Goal: Task Accomplishment & Management: Manage account settings

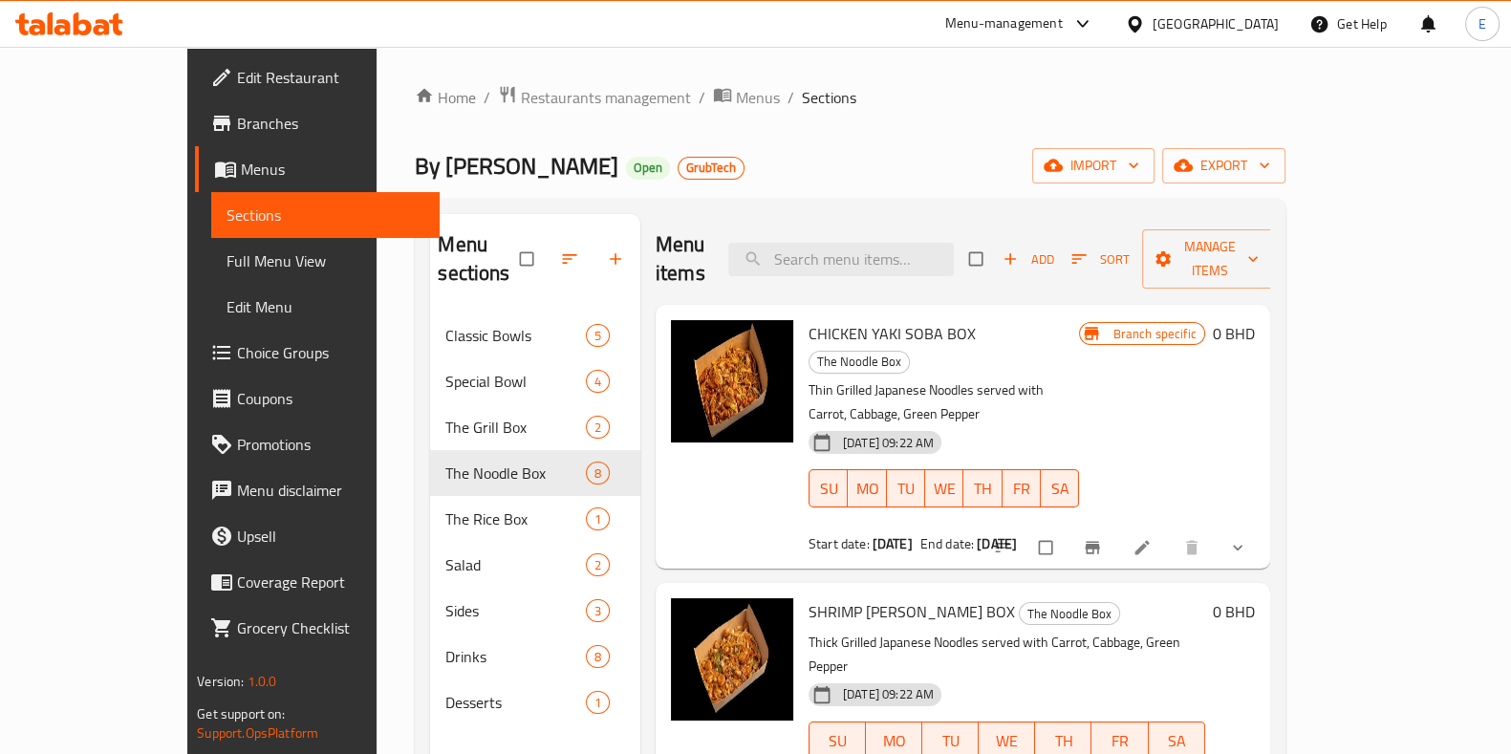
drag, startPoint x: 279, startPoint y: 134, endPoint x: 275, endPoint y: 52, distance: 82.3
drag, startPoint x: 274, startPoint y: 52, endPoint x: 943, endPoint y: 144, distance: 675.3
click at [943, 144] on div "Home / Restaurants management / Menus / Sections By Kojo Open GrubTech import e…" at bounding box center [850, 534] width 870 height 898
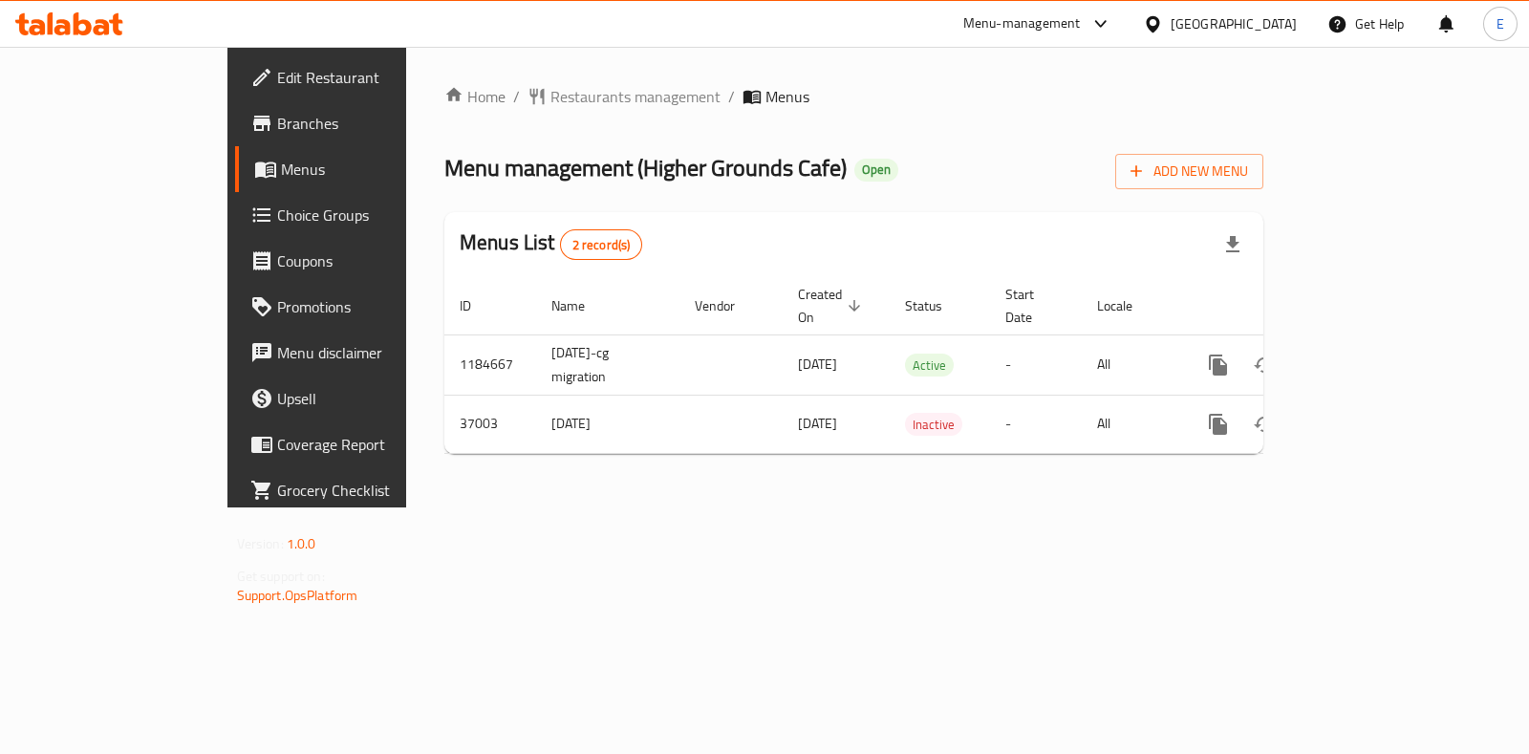
drag, startPoint x: 356, startPoint y: 514, endPoint x: 485, endPoint y: 494, distance: 130.6
click at [406, 507] on div "Home / Restaurants management / Menus Menu management ( Higher Grounds Cafe ) O…" at bounding box center [853, 277] width 895 height 461
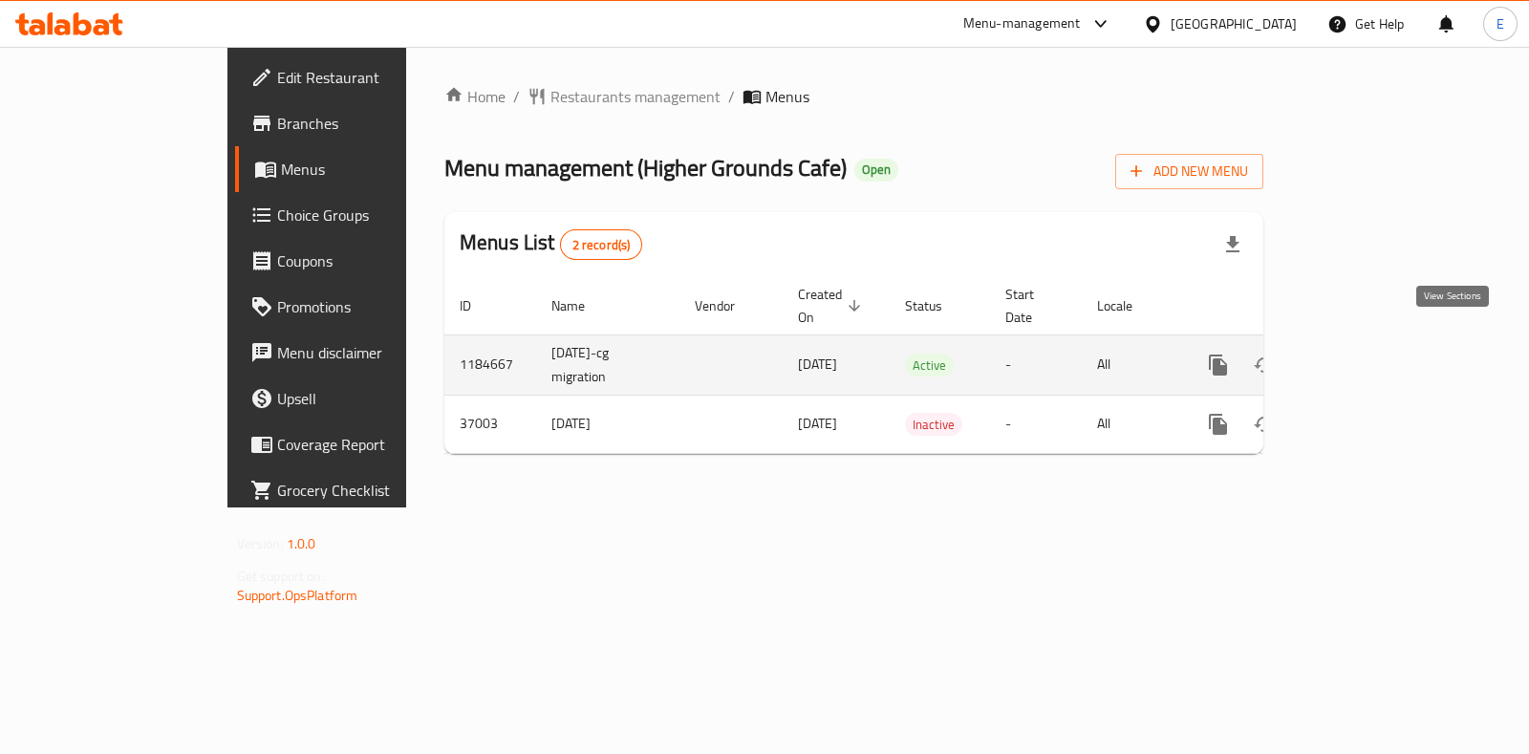
click at [1379, 356] on link "enhanced table" at bounding box center [1356, 365] width 46 height 46
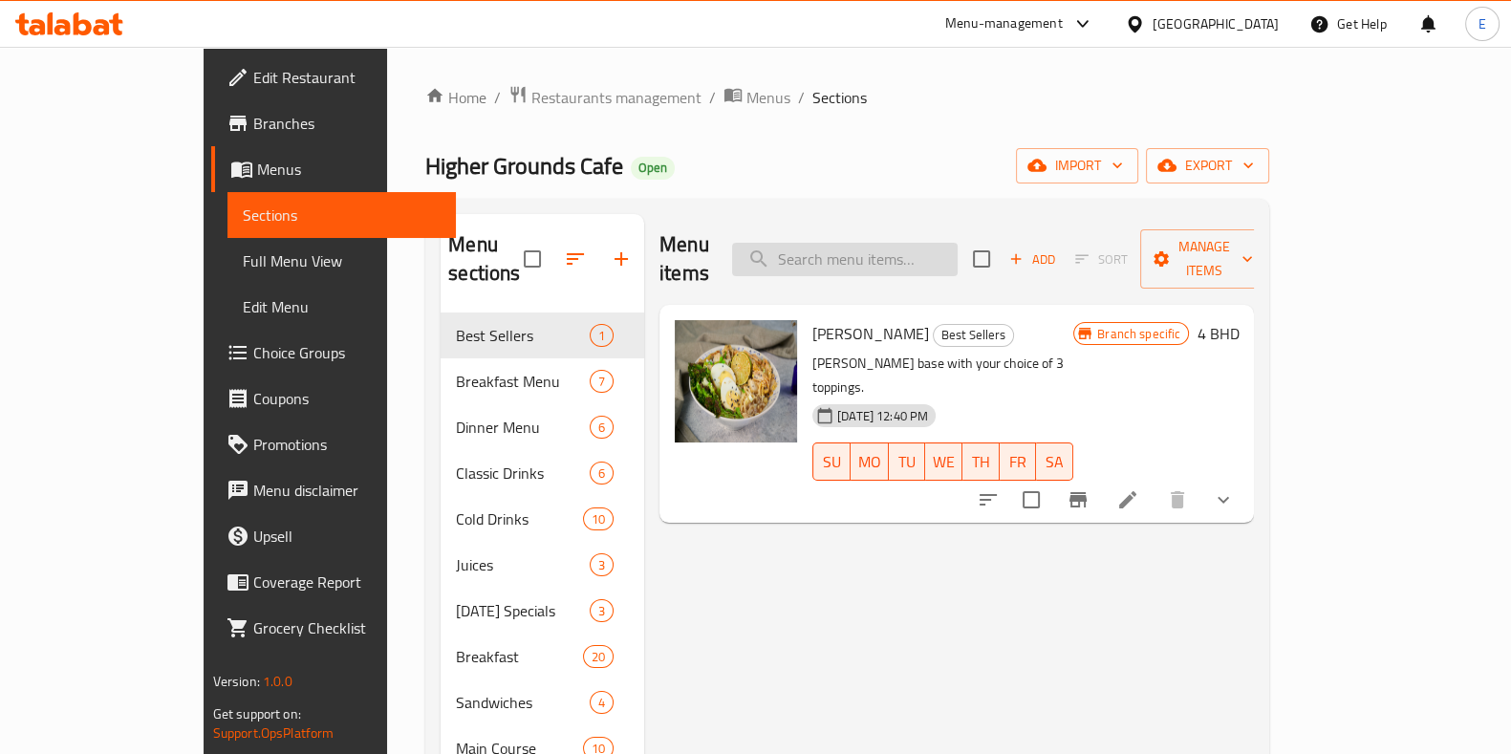
click at [935, 243] on input "search" at bounding box center [845, 259] width 226 height 33
paste input "Kale Chicken Bowl"
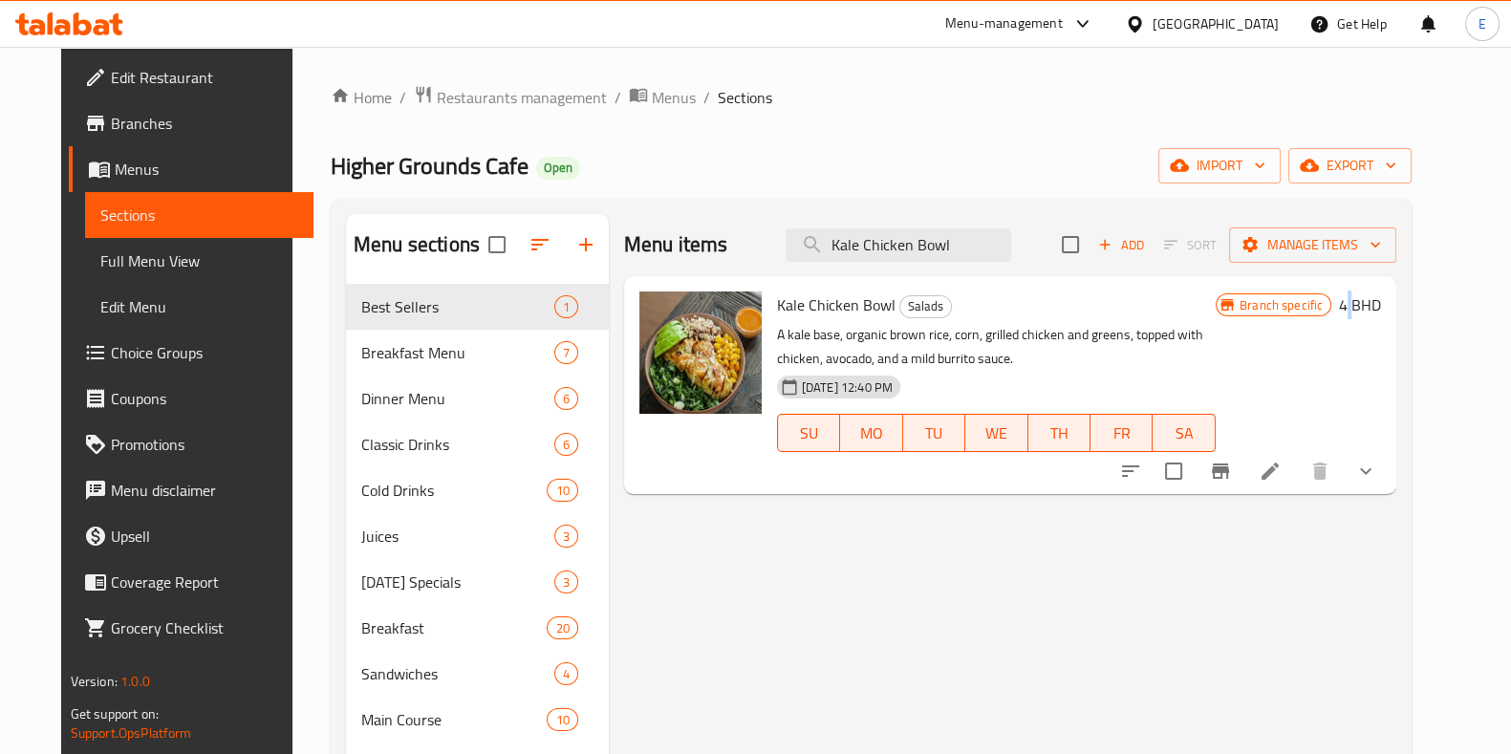
click at [1396, 590] on div "Menu items Kale Chicken Bowl Add Sort Manage items Kale Chicken Bowl Salads A k…" at bounding box center [1002, 665] width 787 height 903
click at [970, 248] on input "Kale Chicken Bowl" at bounding box center [899, 244] width 226 height 33
paste input "Field Platter"
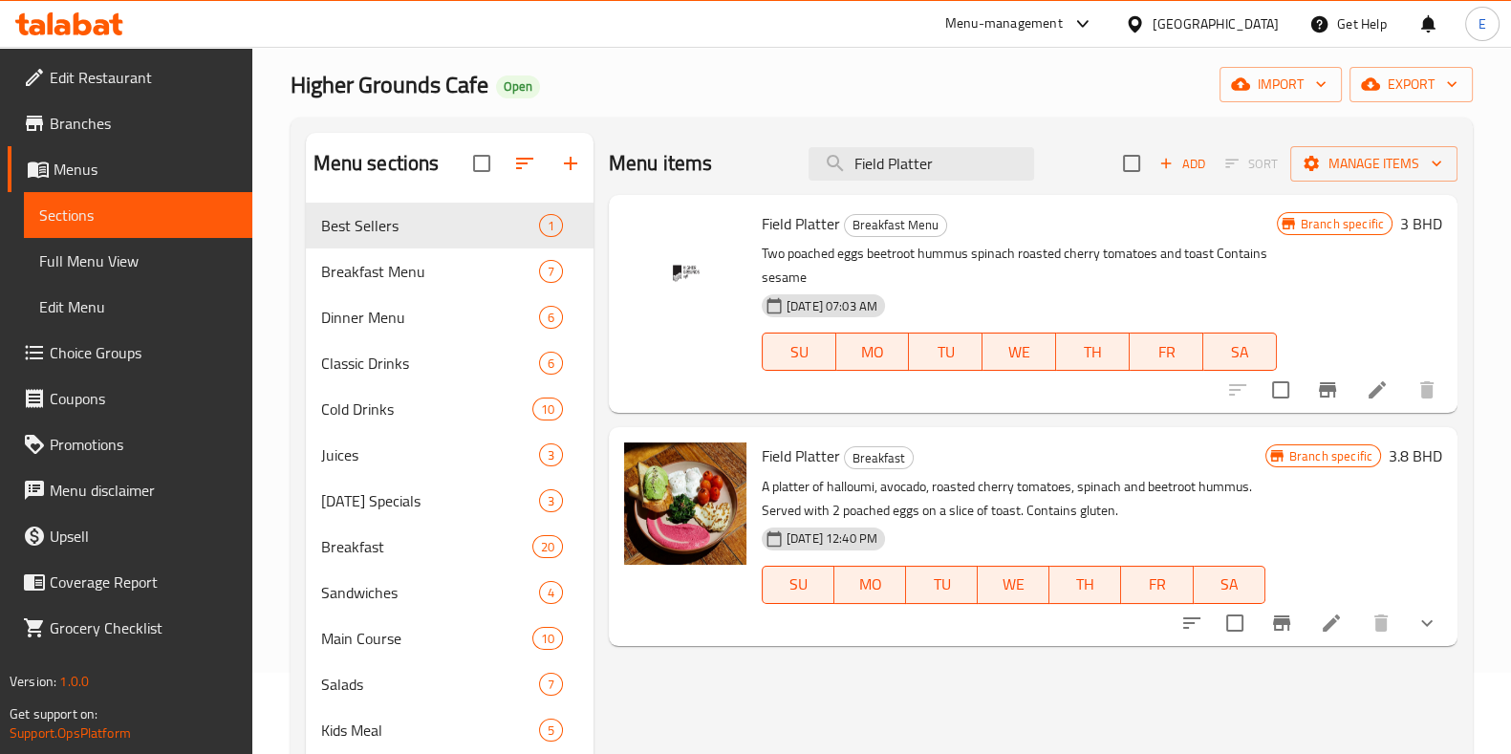
scroll to position [118, 0]
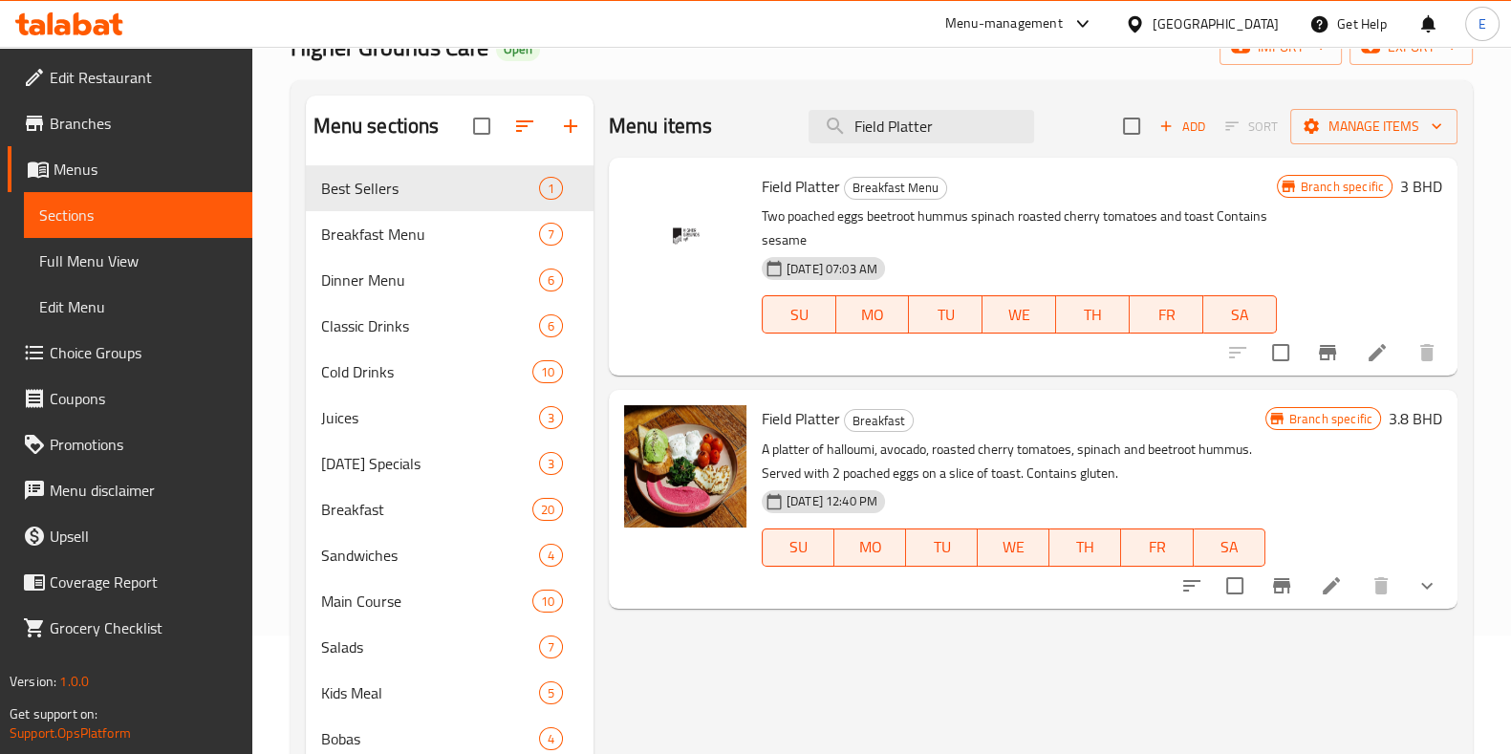
type input "Field Platter"
drag, startPoint x: 83, startPoint y: 557, endPoint x: 591, endPoint y: 80, distance: 696.3
drag, startPoint x: 591, startPoint y: 80, endPoint x: 684, endPoint y: 88, distance: 94.0
drag, startPoint x: 684, startPoint y: 88, endPoint x: 600, endPoint y: 89, distance: 84.1
drag, startPoint x: 600, startPoint y: 89, endPoint x: 796, endPoint y: 88, distance: 195.9
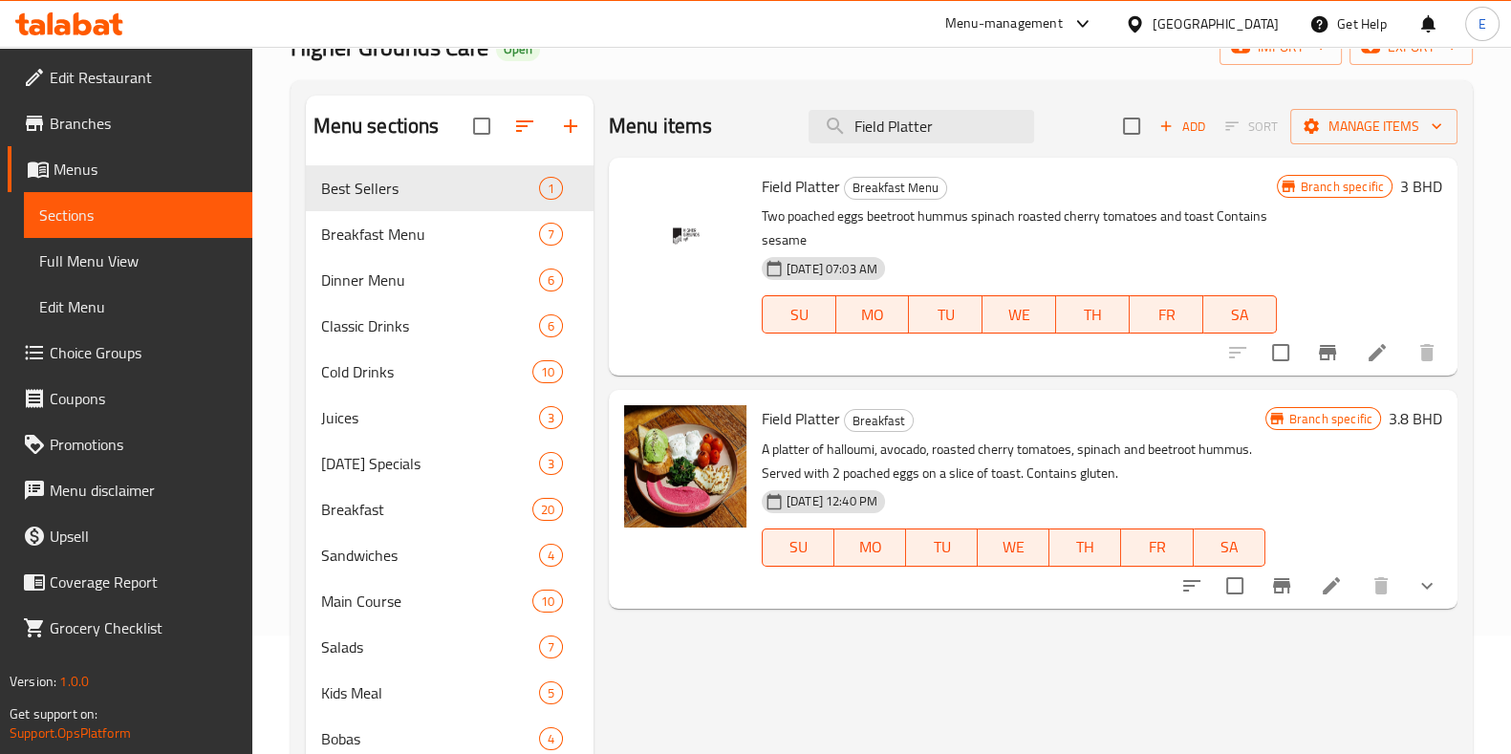
drag, startPoint x: 796, startPoint y: 88, endPoint x: 1118, endPoint y: 74, distance: 322.4
drag, startPoint x: 1118, startPoint y: 74, endPoint x: 1019, endPoint y: 76, distance: 99.4
click at [1019, 76] on div "Home / Restaurants management / Menus / Sections Higher Grounds Cafe Open impor…" at bounding box center [882, 490] width 1182 height 1047
drag, startPoint x: 284, startPoint y: 77, endPoint x: 289, endPoint y: 66, distance: 12.4
drag, startPoint x: 289, startPoint y: 66, endPoint x: 586, endPoint y: 96, distance: 298.7
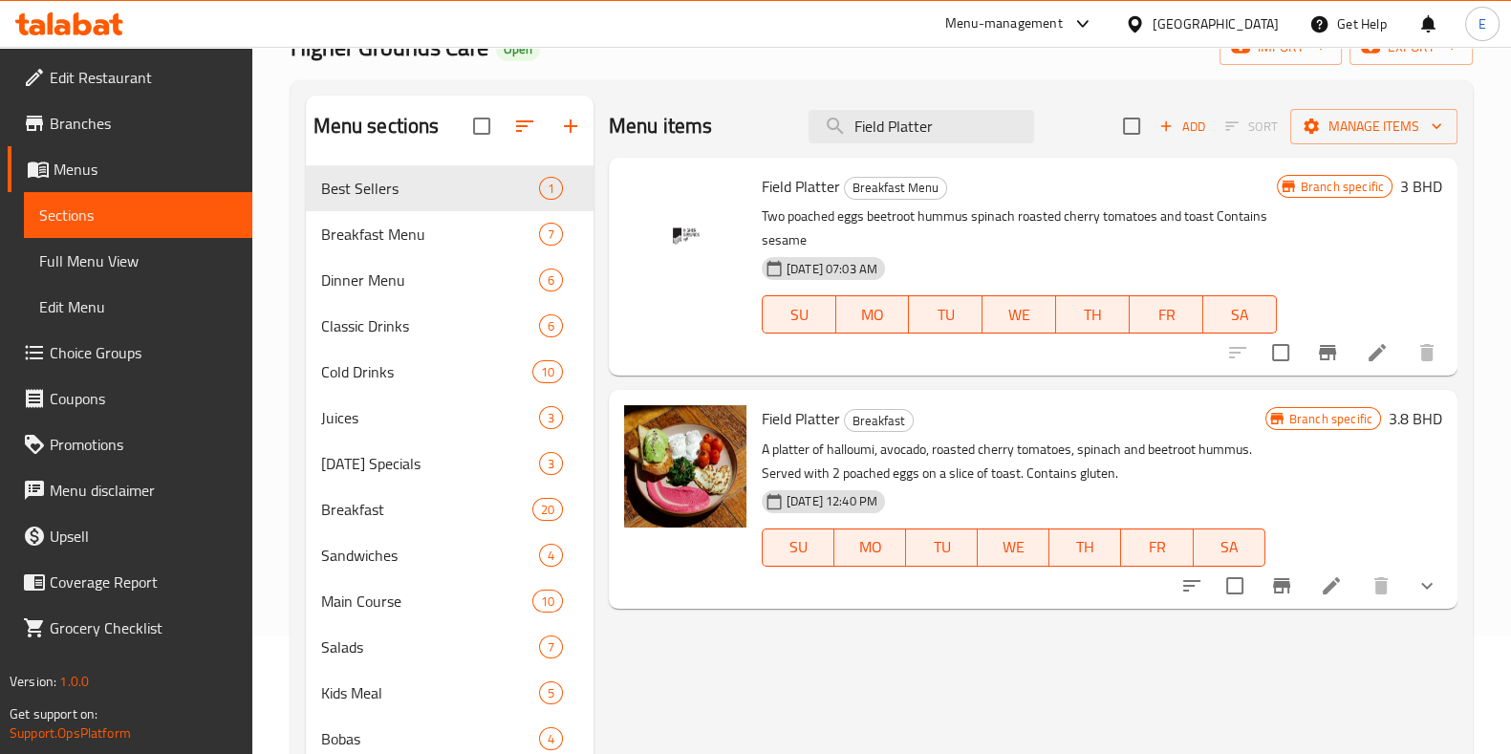
click at [584, 88] on div "Menu sections Best Sellers 1 Breakfast Menu 7 Dinner Menu 6 Classic Drinks 6 Co…" at bounding box center [882, 547] width 1182 height 934
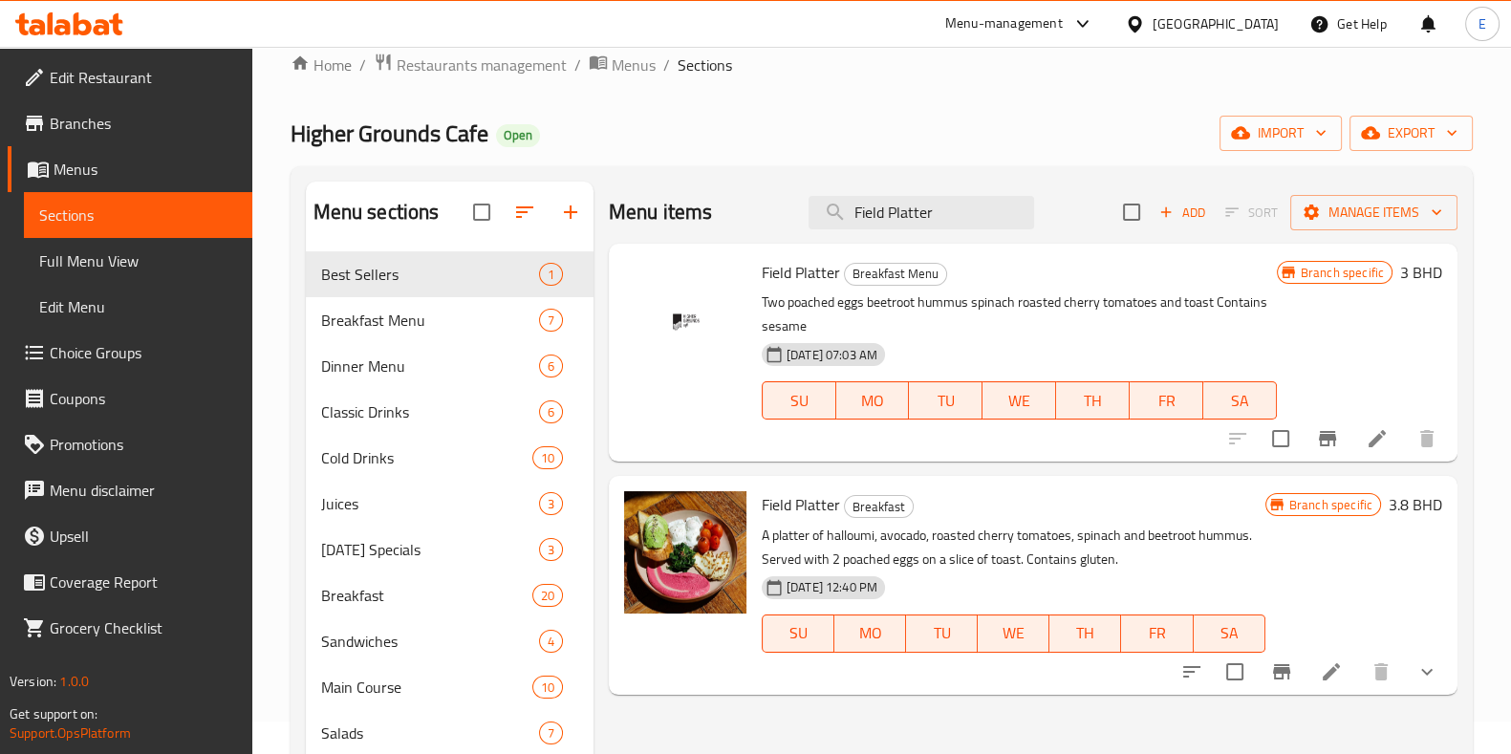
scroll to position [0, 0]
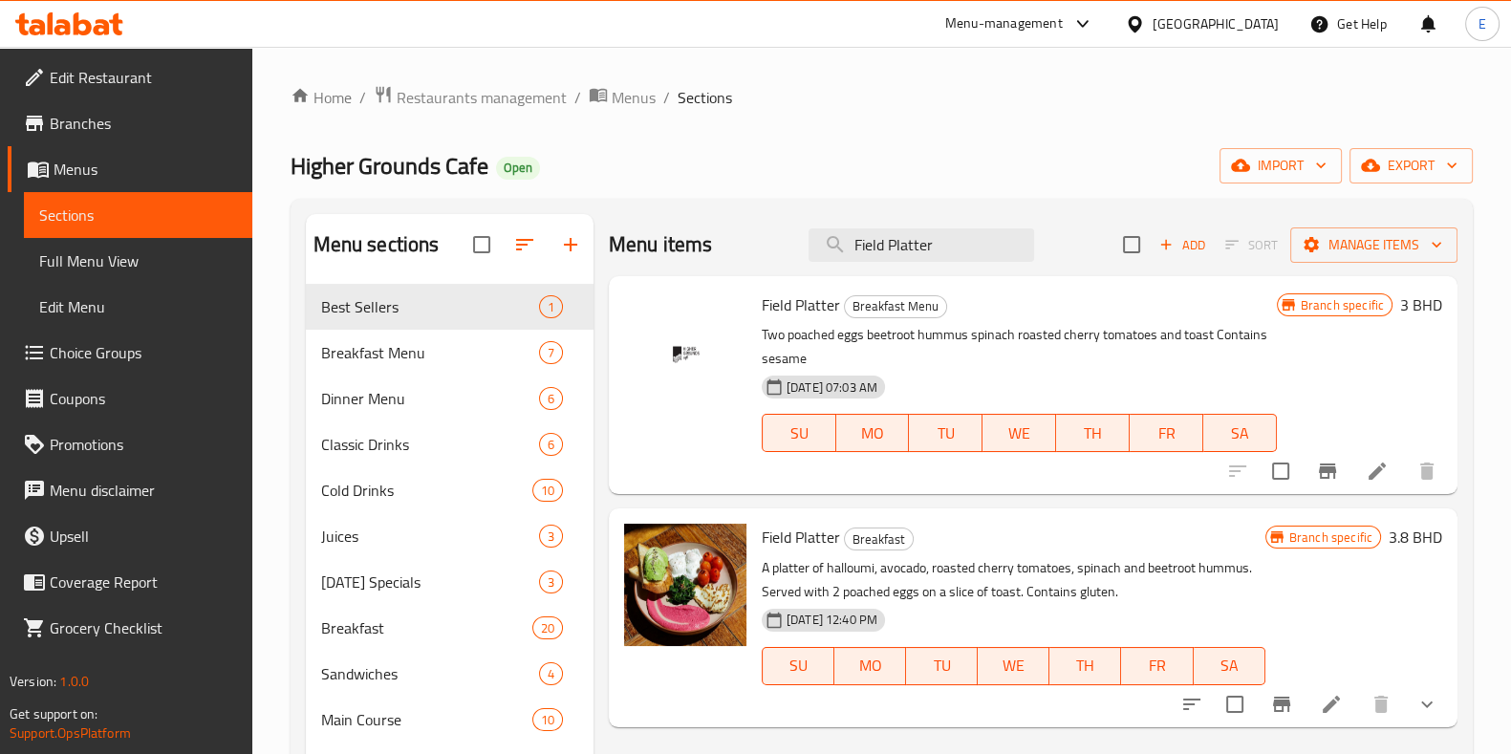
click at [83, 5] on div at bounding box center [69, 24] width 139 height 38
click at [433, 88] on span "Restaurants management" at bounding box center [482, 97] width 170 height 23
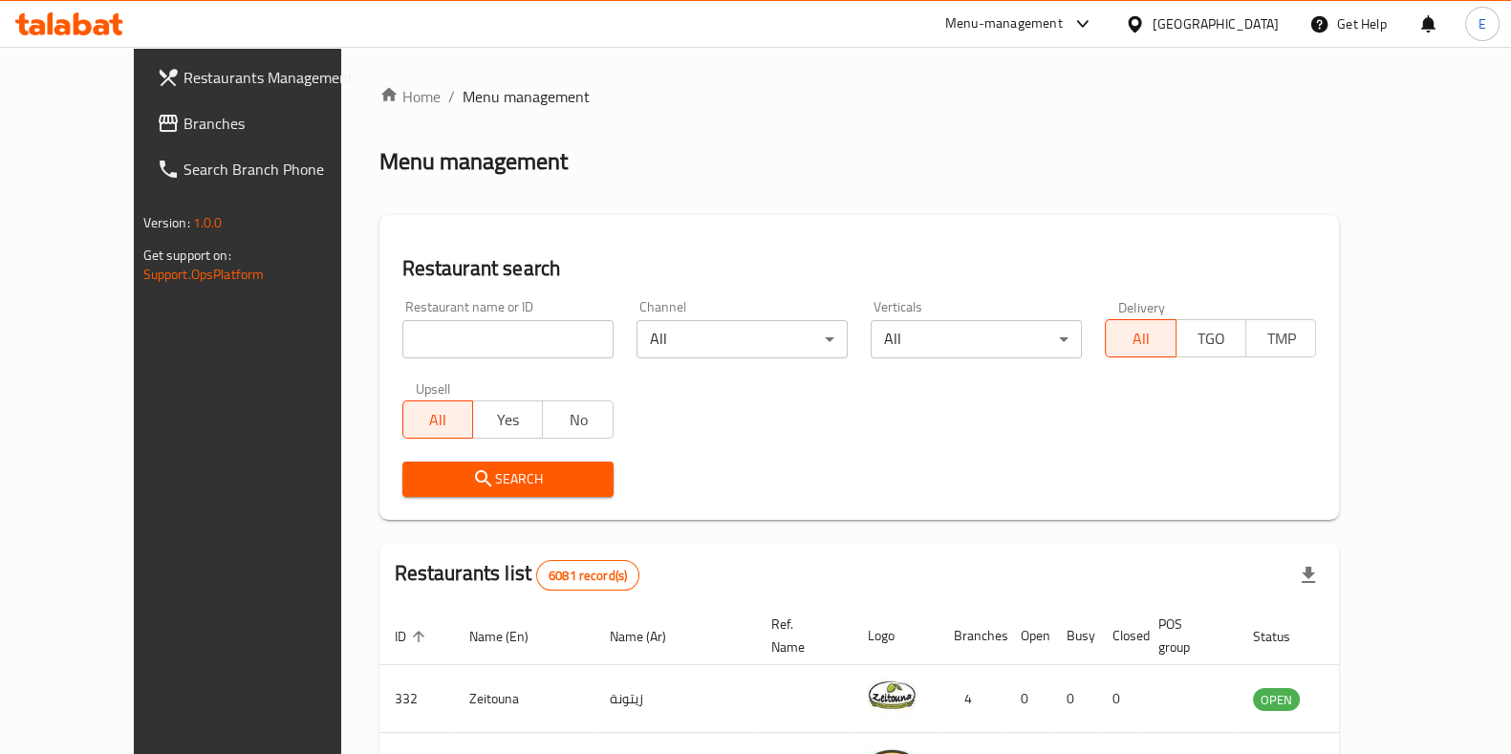
click at [440, 351] on div "Home / Menu management Menu management Restaurant search Restaurant name or ID …" at bounding box center [859, 696] width 960 height 1223
click at [411, 337] on input "search" at bounding box center [507, 339] width 211 height 38
paste input "China Garden"
type input "China Garden"
click button "Search" at bounding box center [507, 479] width 211 height 35
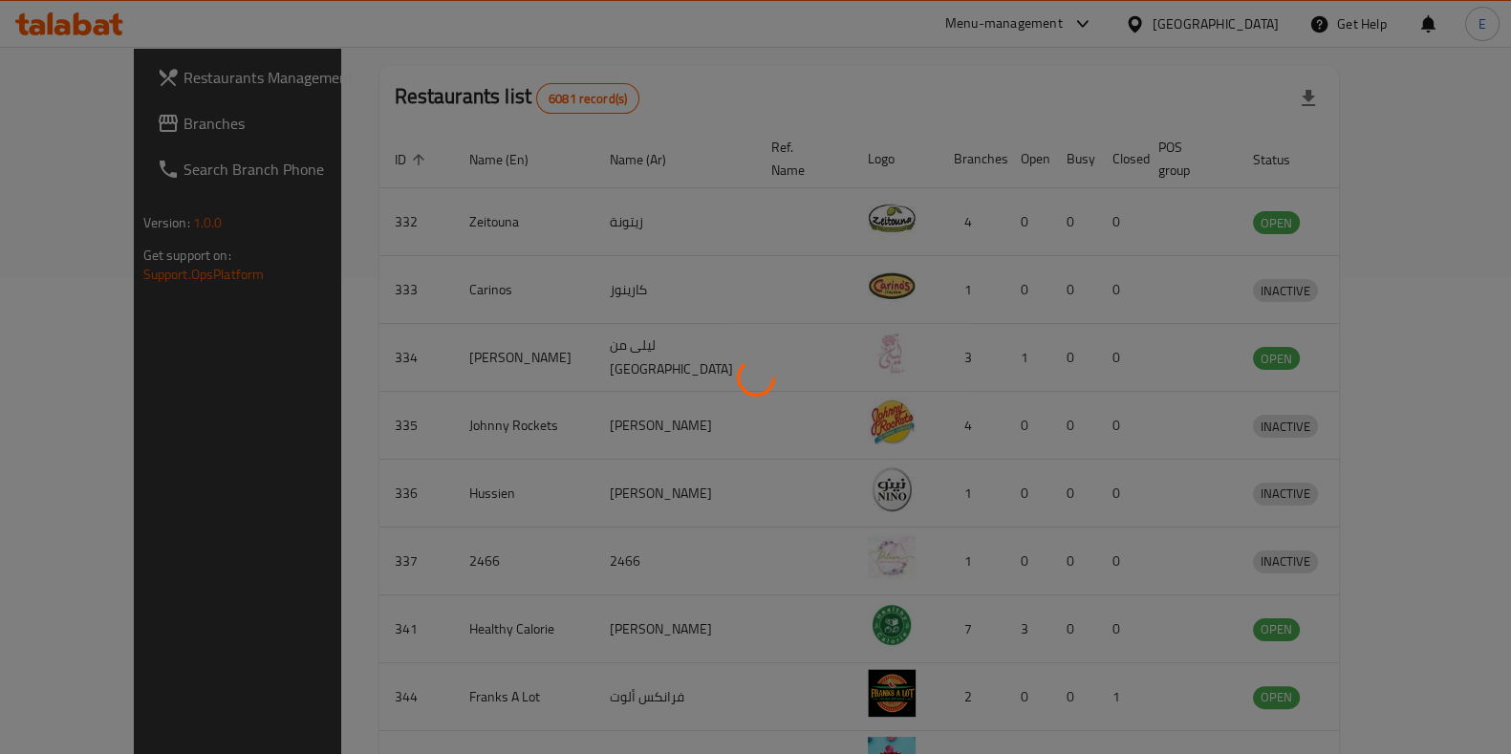
scroll to position [118, 0]
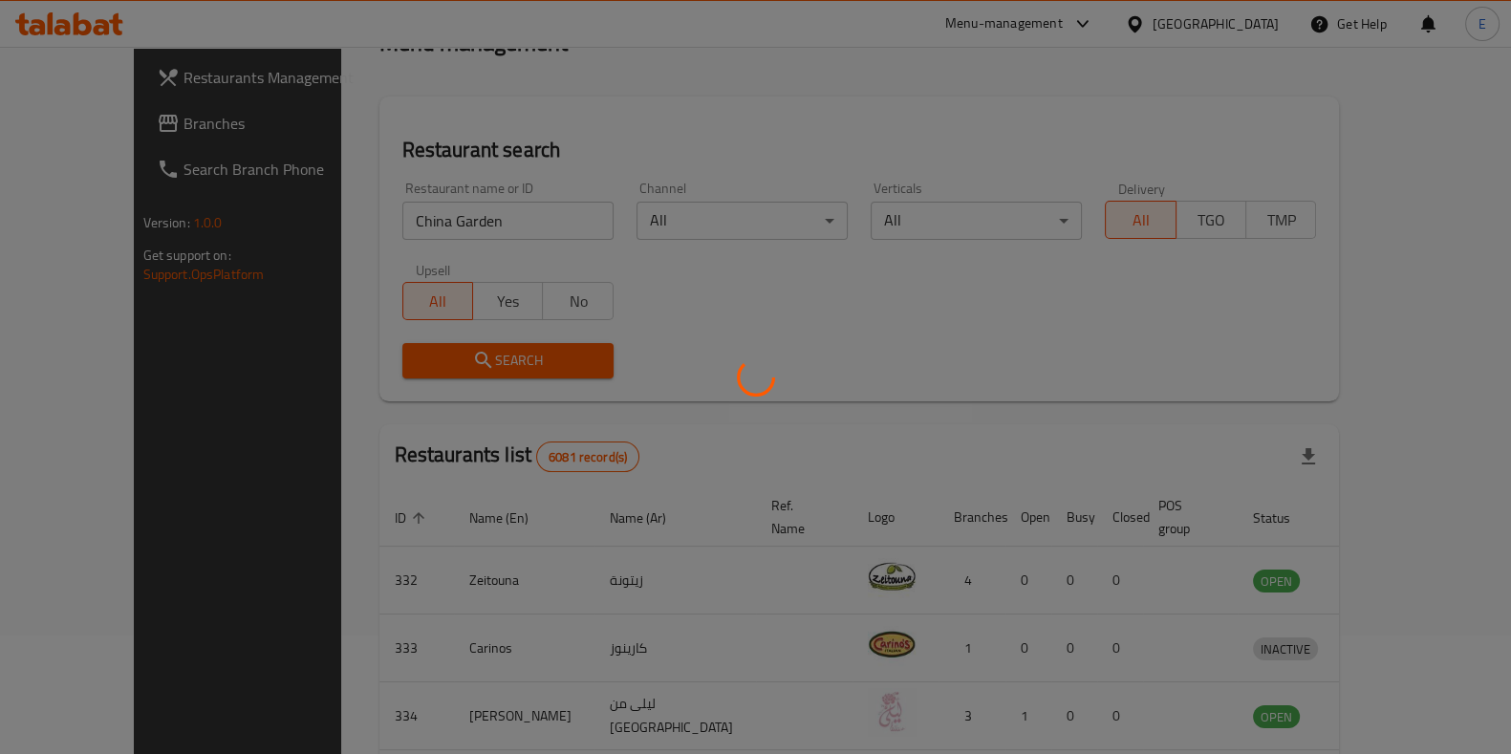
click at [448, 220] on div at bounding box center [755, 377] width 1511 height 754
click at [449, 225] on div at bounding box center [755, 377] width 1511 height 754
click at [449, 226] on div at bounding box center [755, 377] width 1511 height 754
click at [731, 336] on div at bounding box center [755, 377] width 1511 height 754
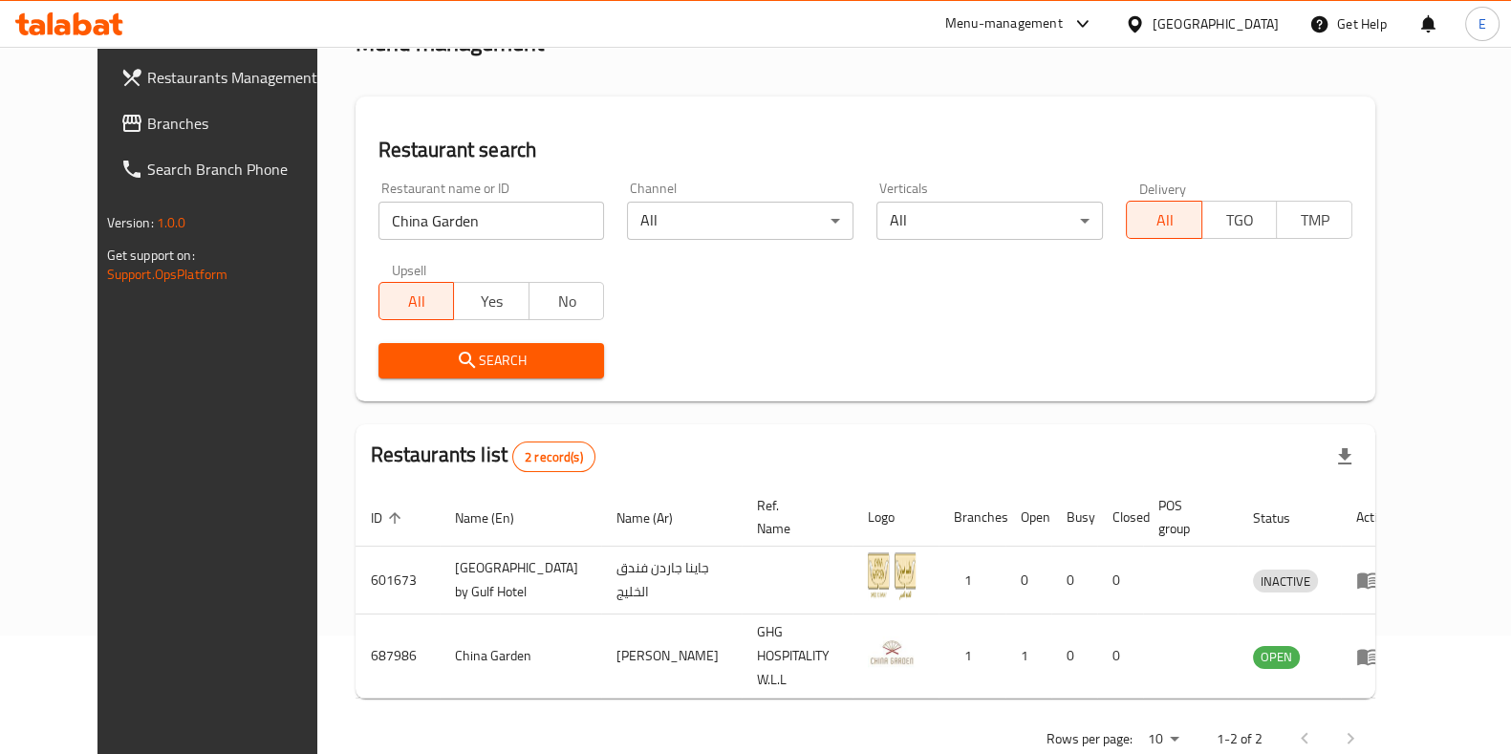
drag, startPoint x: 721, startPoint y: 326, endPoint x: 707, endPoint y: 312, distance: 18.9
drag, startPoint x: 707, startPoint y: 312, endPoint x: 674, endPoint y: 294, distance: 38.1
click at [674, 294] on div "Restaurant name or ID China Garden Restaurant name or ID Channel All ​ Vertical…" at bounding box center [865, 280] width 997 height 220
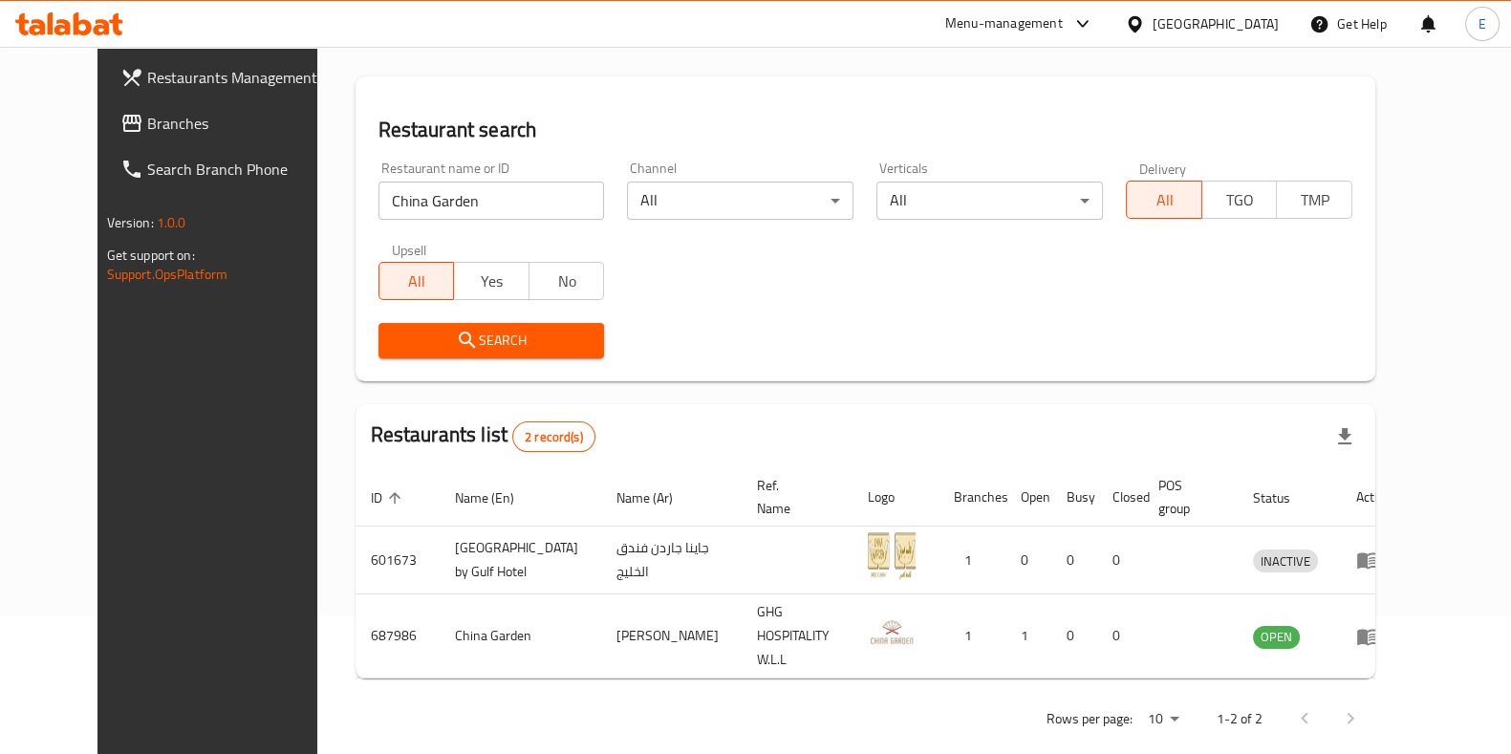
scroll to position [150, 0]
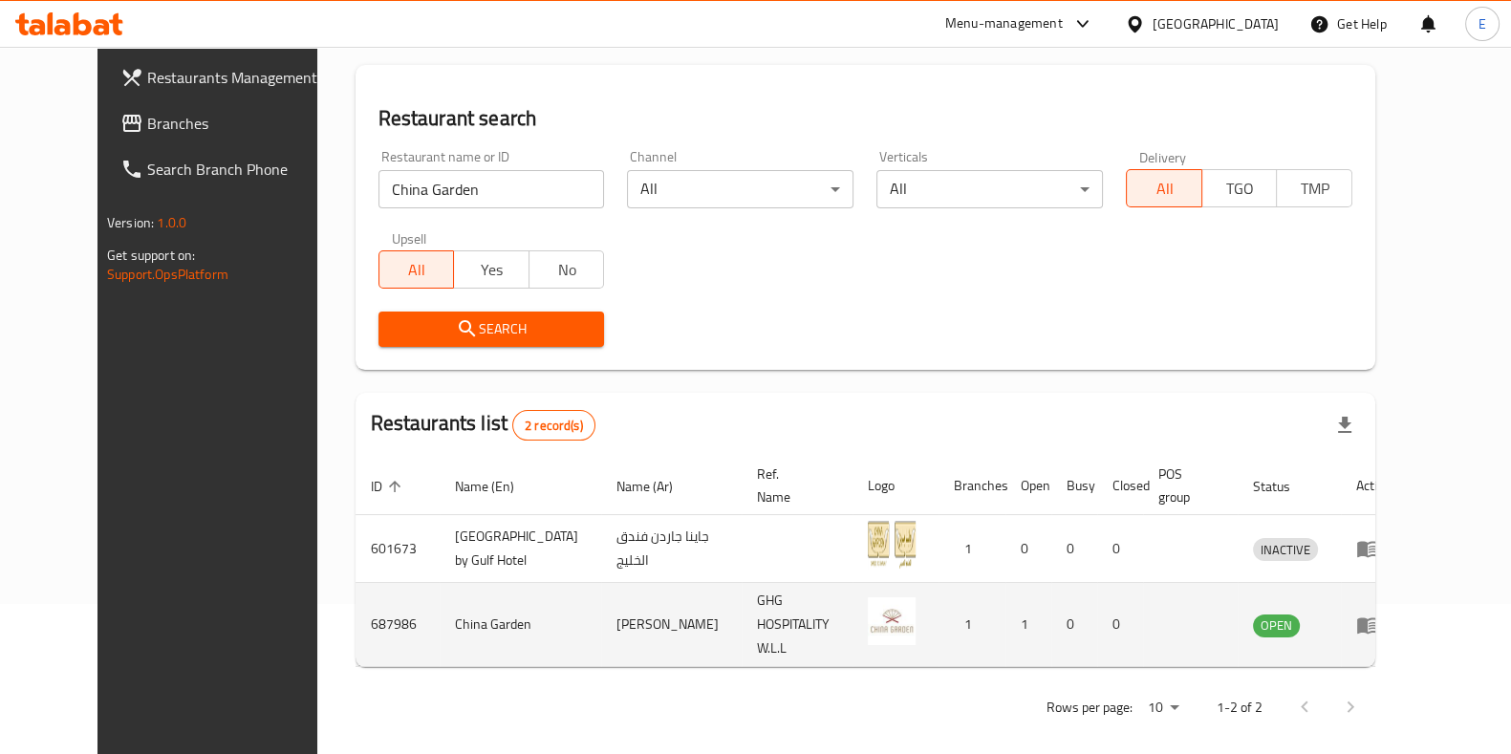
click at [1391, 614] on link "enhanced table" at bounding box center [1373, 625] width 35 height 23
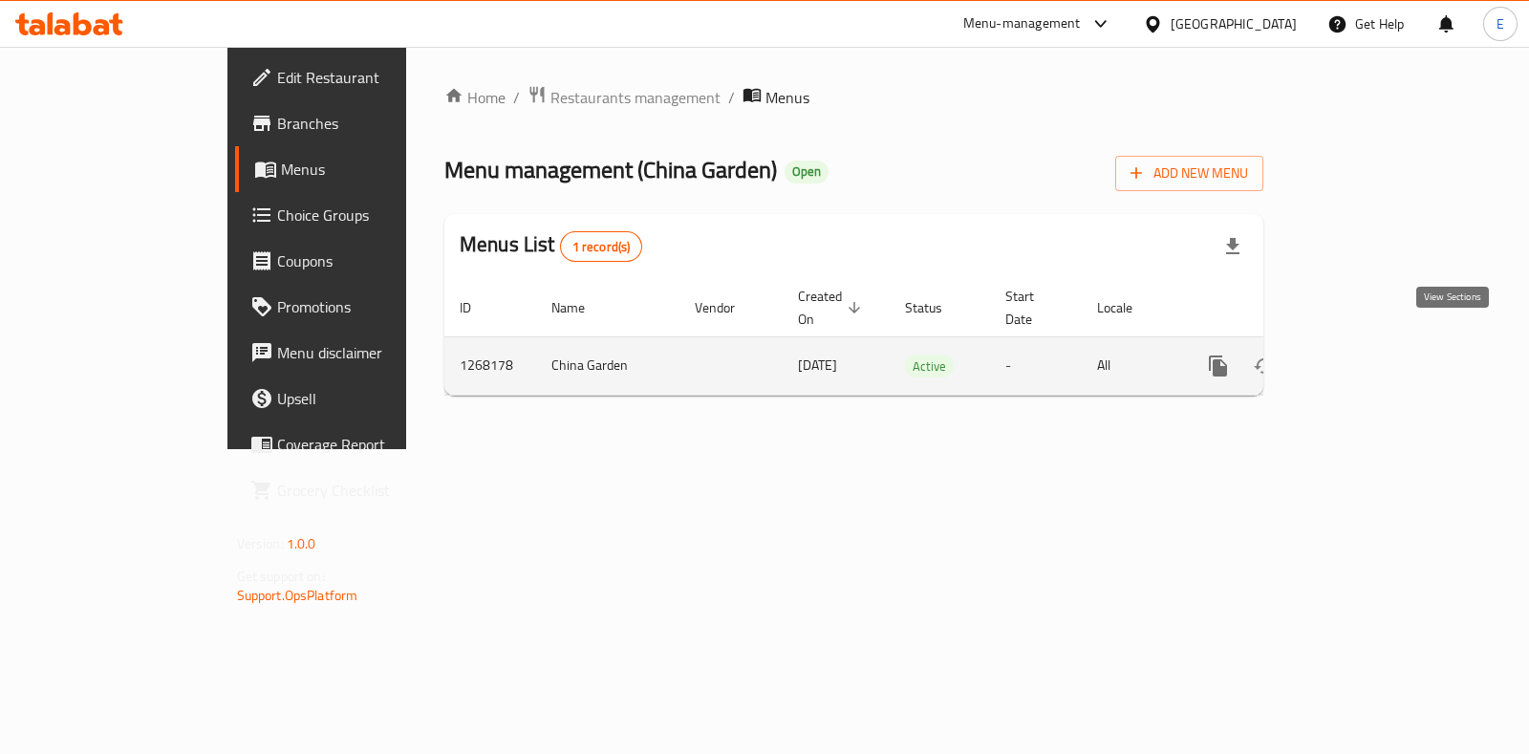
click at [1379, 355] on link "enhanced table" at bounding box center [1356, 366] width 46 height 46
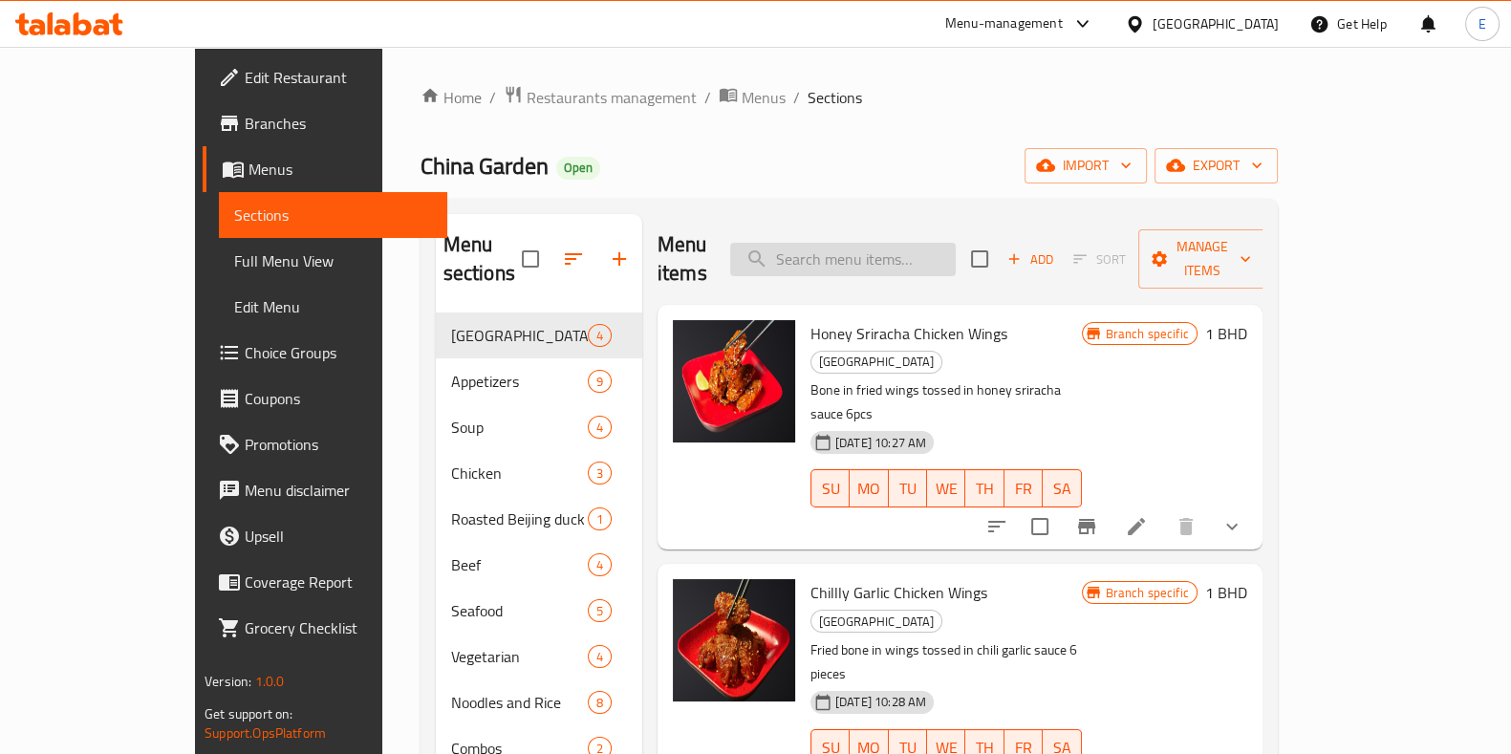
click at [862, 247] on input "search" at bounding box center [843, 259] width 226 height 33
drag, startPoint x: 766, startPoint y: 306, endPoint x: 949, endPoint y: 303, distance: 182.5
click at [949, 319] on span "Honey Sriracha Chicken Wings" at bounding box center [908, 333] width 197 height 29
drag, startPoint x: 758, startPoint y: 303, endPoint x: 953, endPoint y: 308, distance: 195.0
click at [953, 312] on div "Honey Sriracha Chicken Wings Wings Street Bone in fried wings tossed in honey s…" at bounding box center [946, 426] width 287 height 229
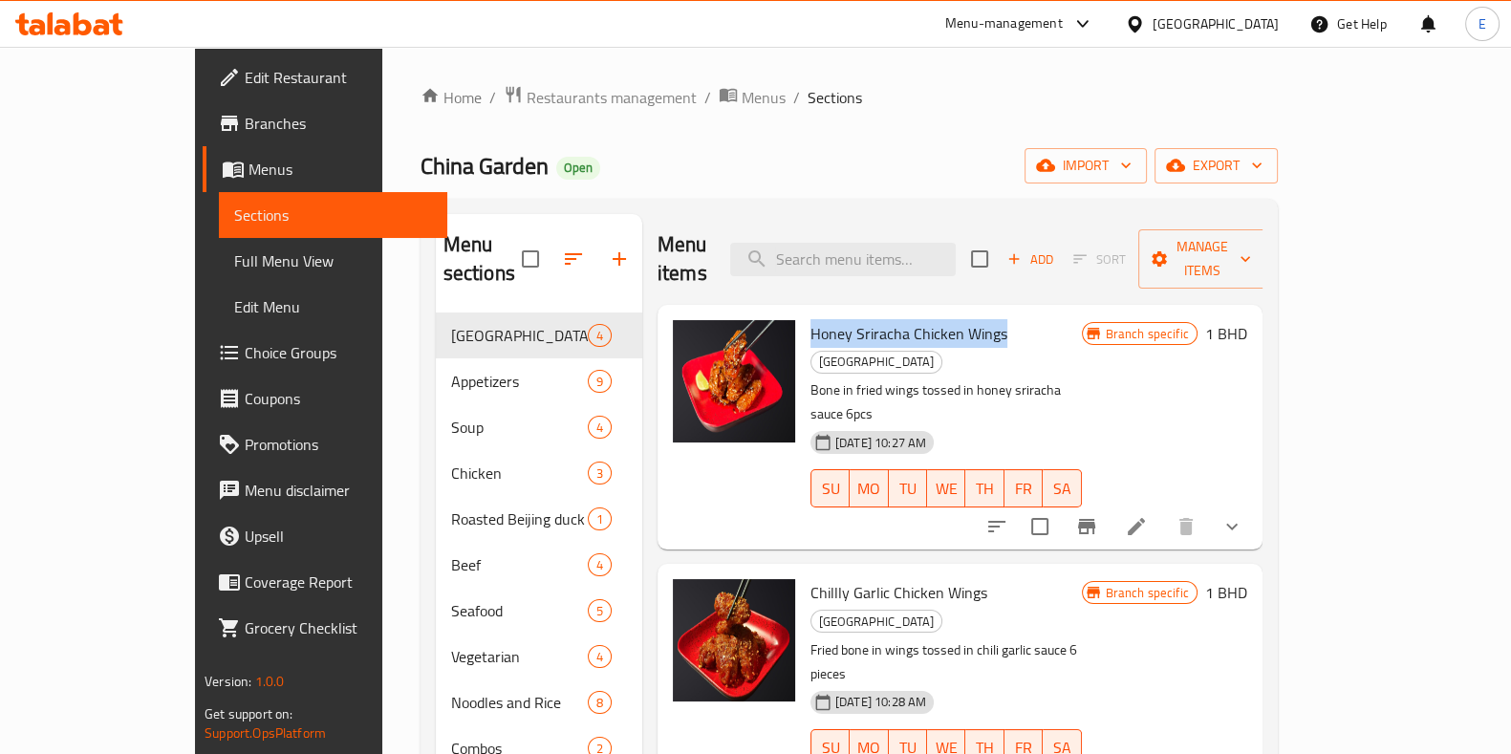
copy span "Honey Sriracha Chicken Wings"
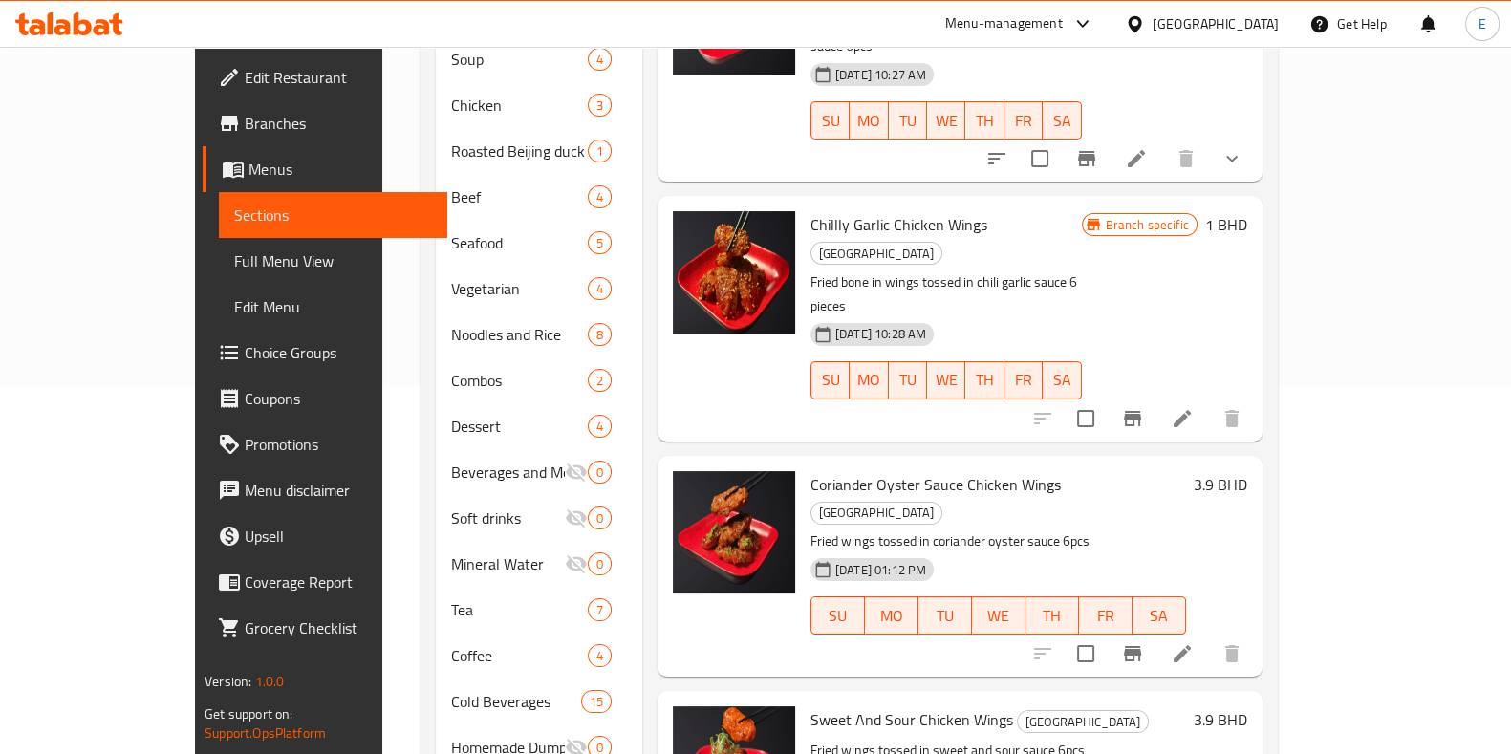
scroll to position [462, 0]
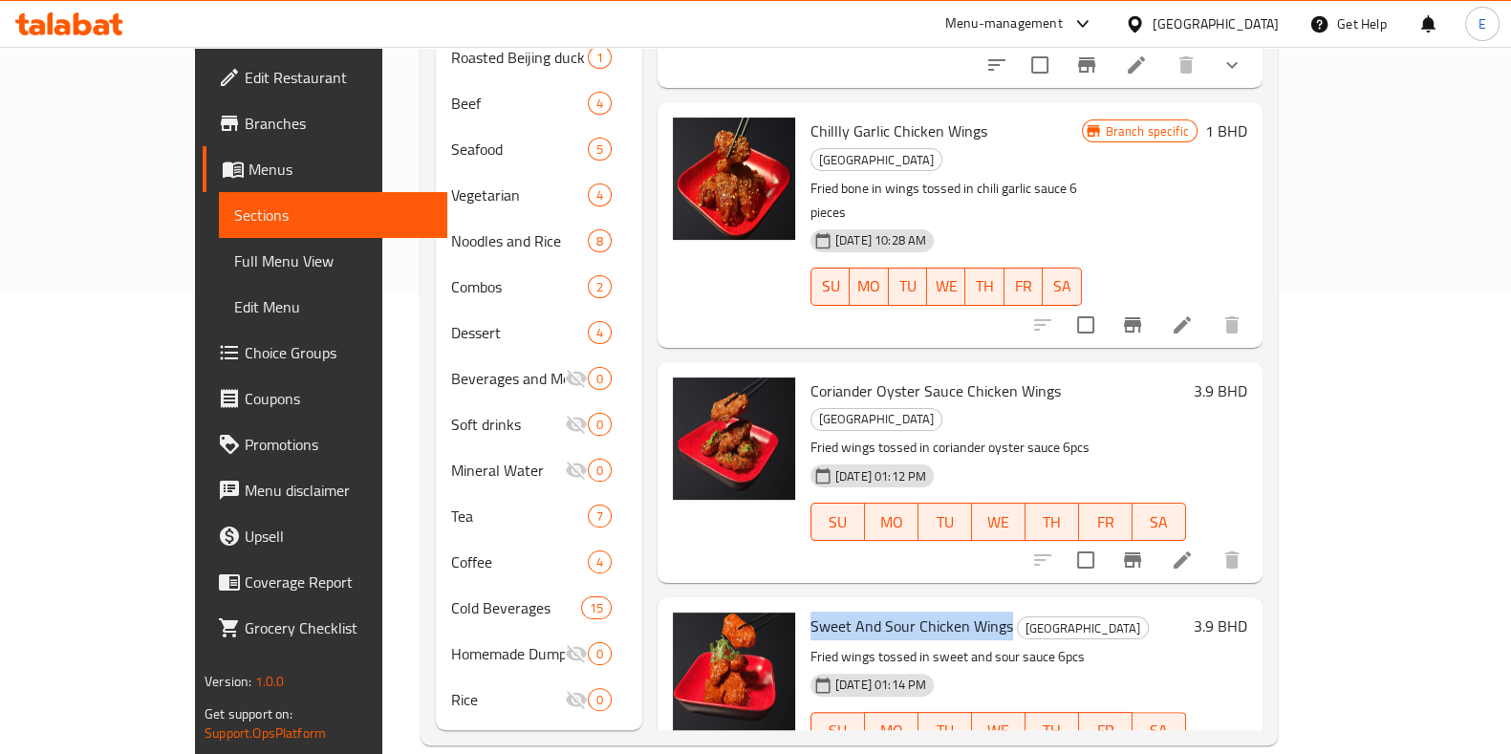
drag, startPoint x: 758, startPoint y: 470, endPoint x: 957, endPoint y: 478, distance: 198.9
click at [957, 605] on div "Sweet And Sour Chicken Wings Wings Street Fried wings tossed in sweet and sour …" at bounding box center [998, 694] width 391 height 179
copy span "Sweet And Sour Chicken Wings"
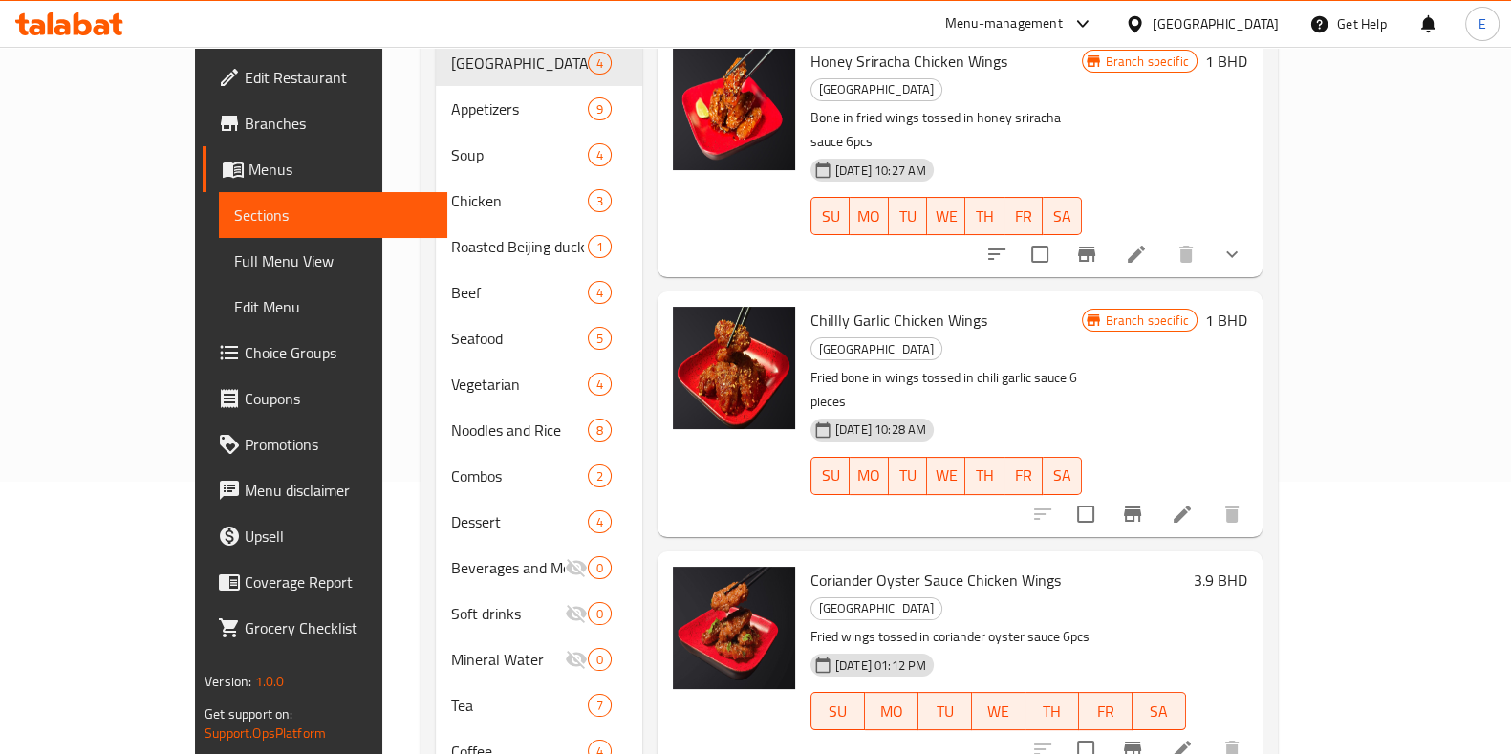
scroll to position [0, 0]
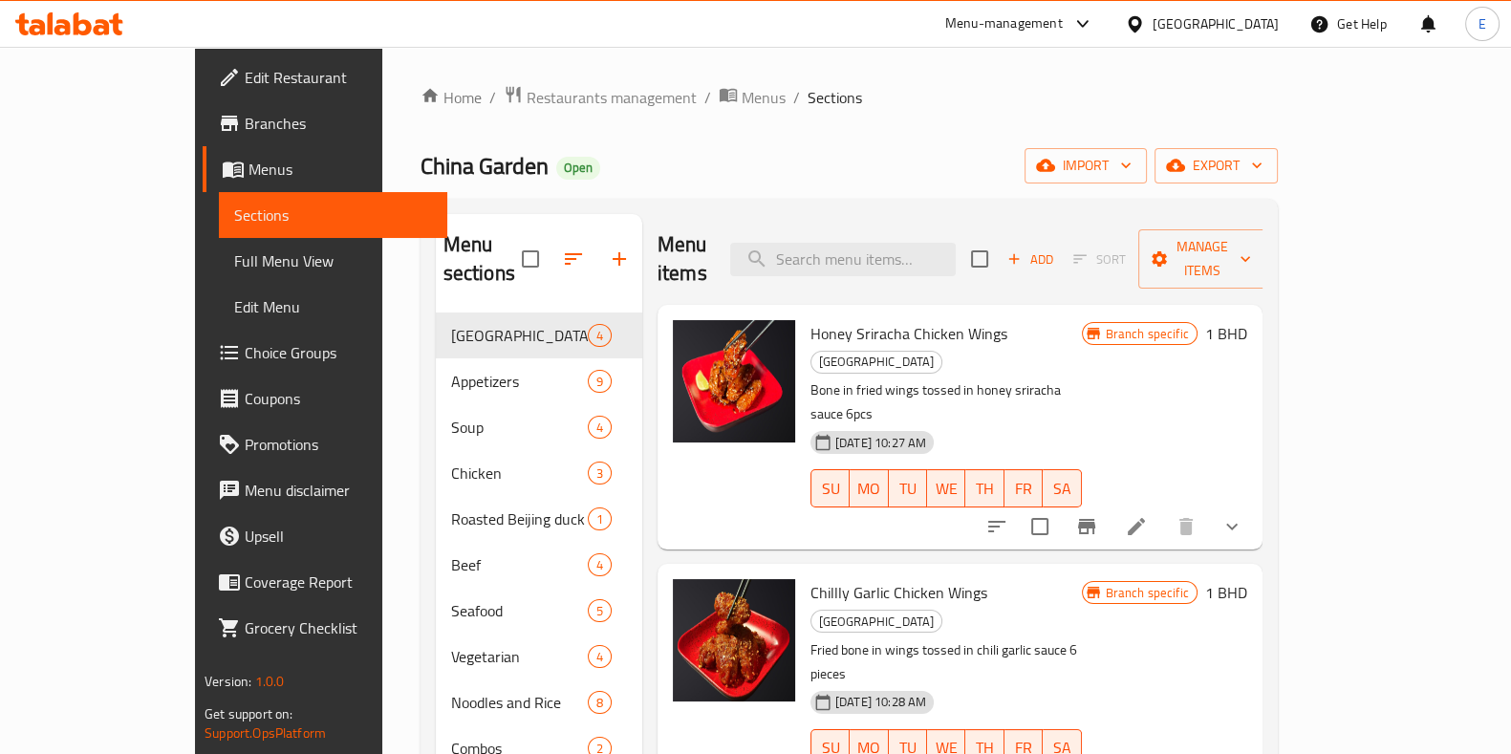
click at [857, 265] on div "Menu items Add Sort Manage items" at bounding box center [959, 259] width 605 height 91
click at [867, 255] on input "f" at bounding box center [843, 259] width 226 height 33
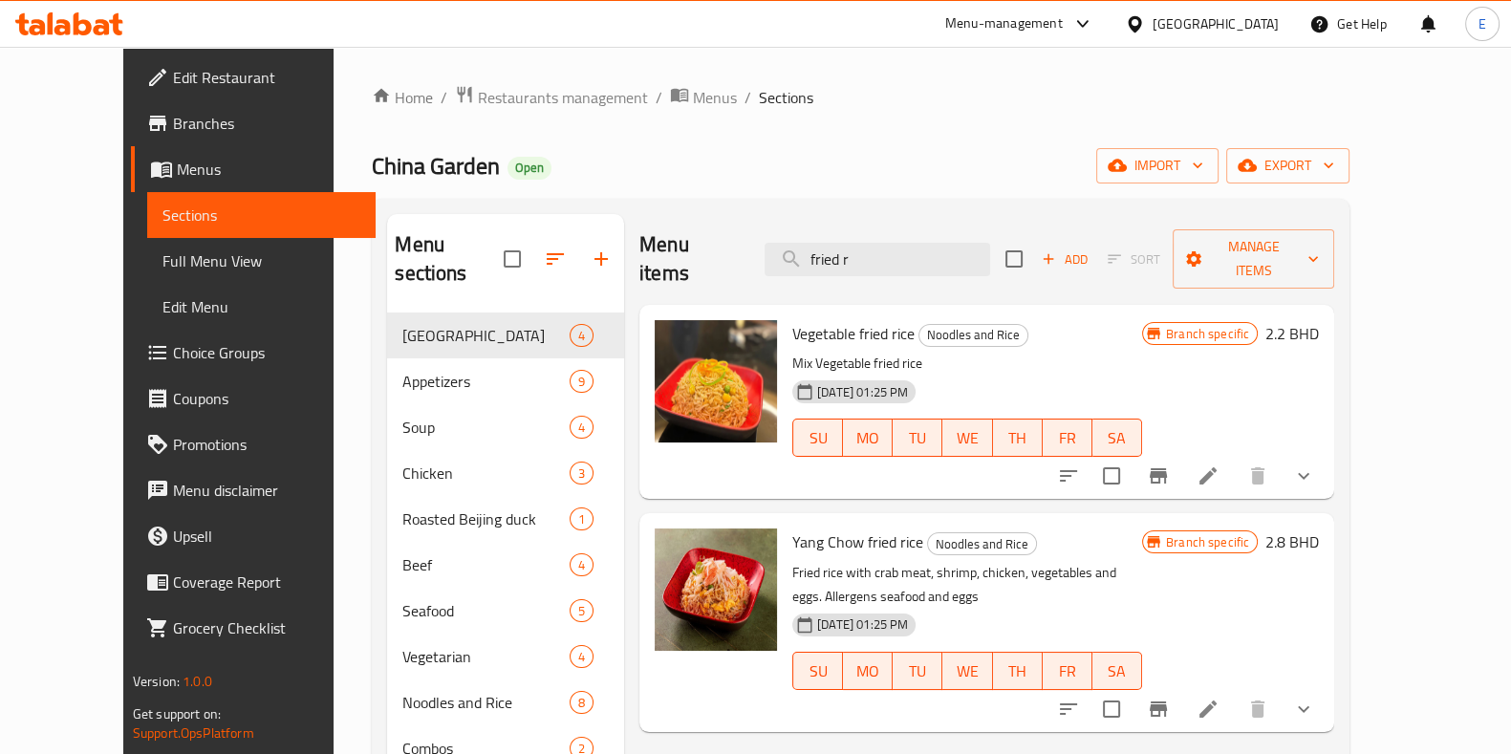
click at [372, 154] on span "China Garden" at bounding box center [436, 165] width 128 height 43
drag, startPoint x: 924, startPoint y: 241, endPoint x: 683, endPoint y: 221, distance: 241.7
click at [683, 222] on div "Menu items fried r Add Sort Manage items" at bounding box center [986, 259] width 695 height 91
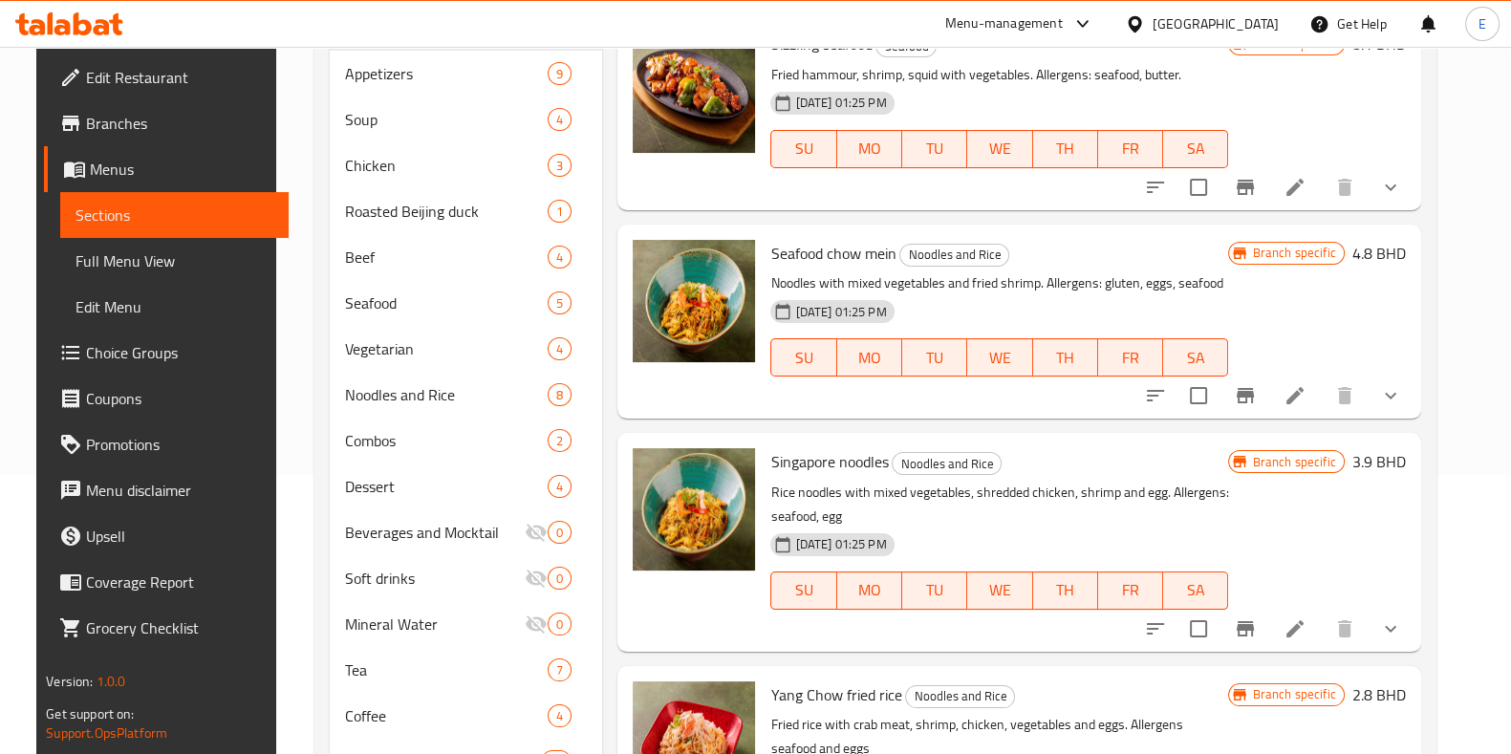
scroll to position [462, 0]
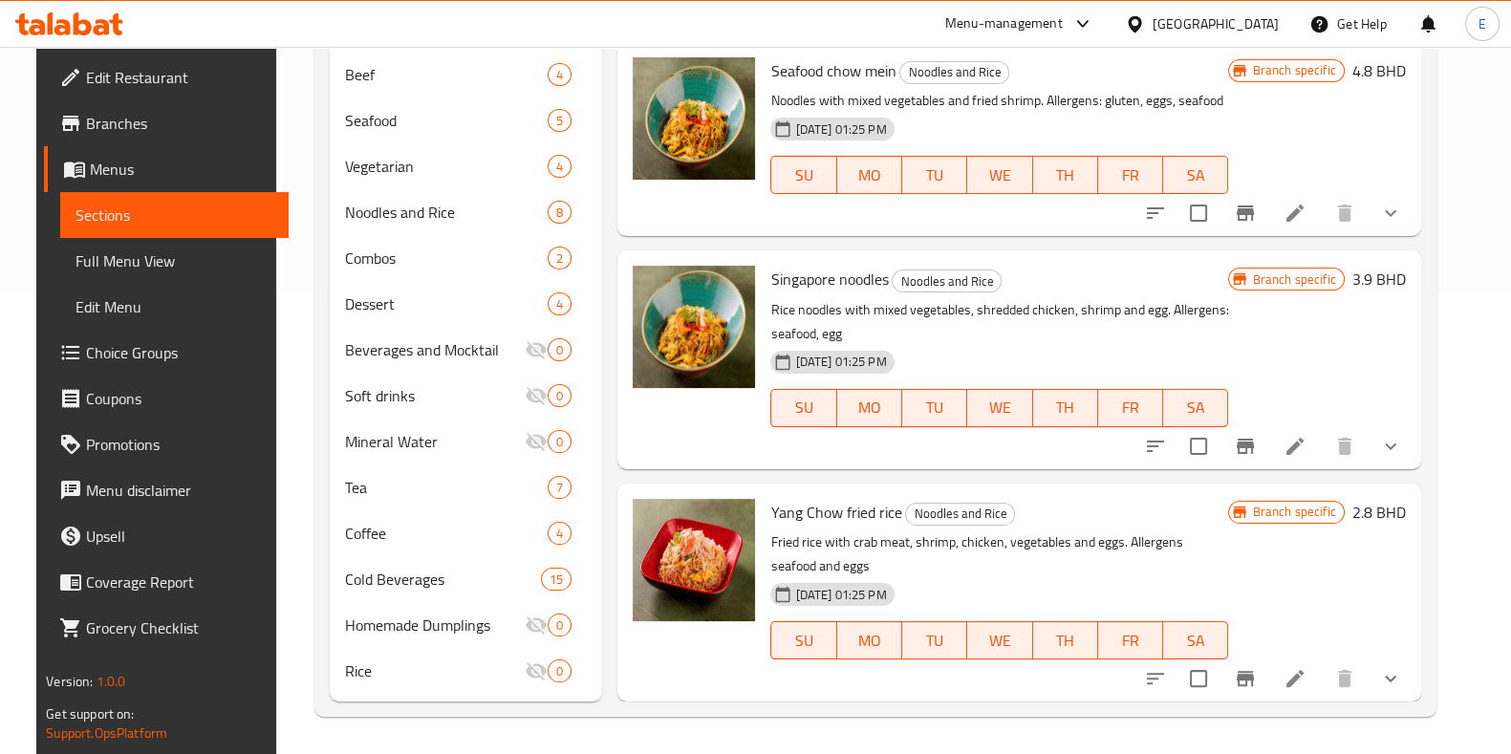
type input "shrimp"
drag, startPoint x: 760, startPoint y: 507, endPoint x: 889, endPoint y: 510, distance: 129.0
click at [889, 510] on div "Yang Chow fried rice Noodles and Rice Fried rice with crab meat, shrimp, chicke…" at bounding box center [999, 592] width 473 height 203
copy span "Yang Chow fried rice"
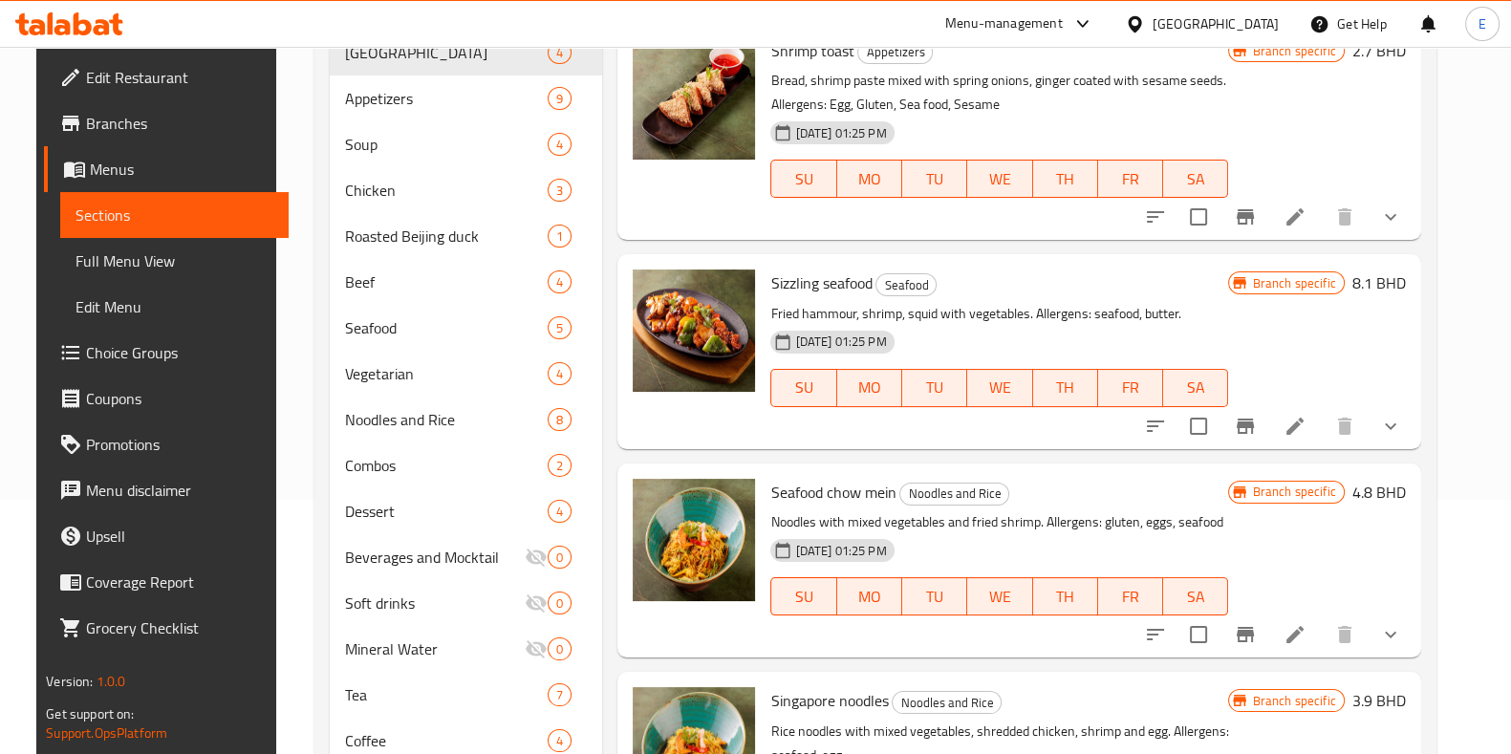
scroll to position [103, 0]
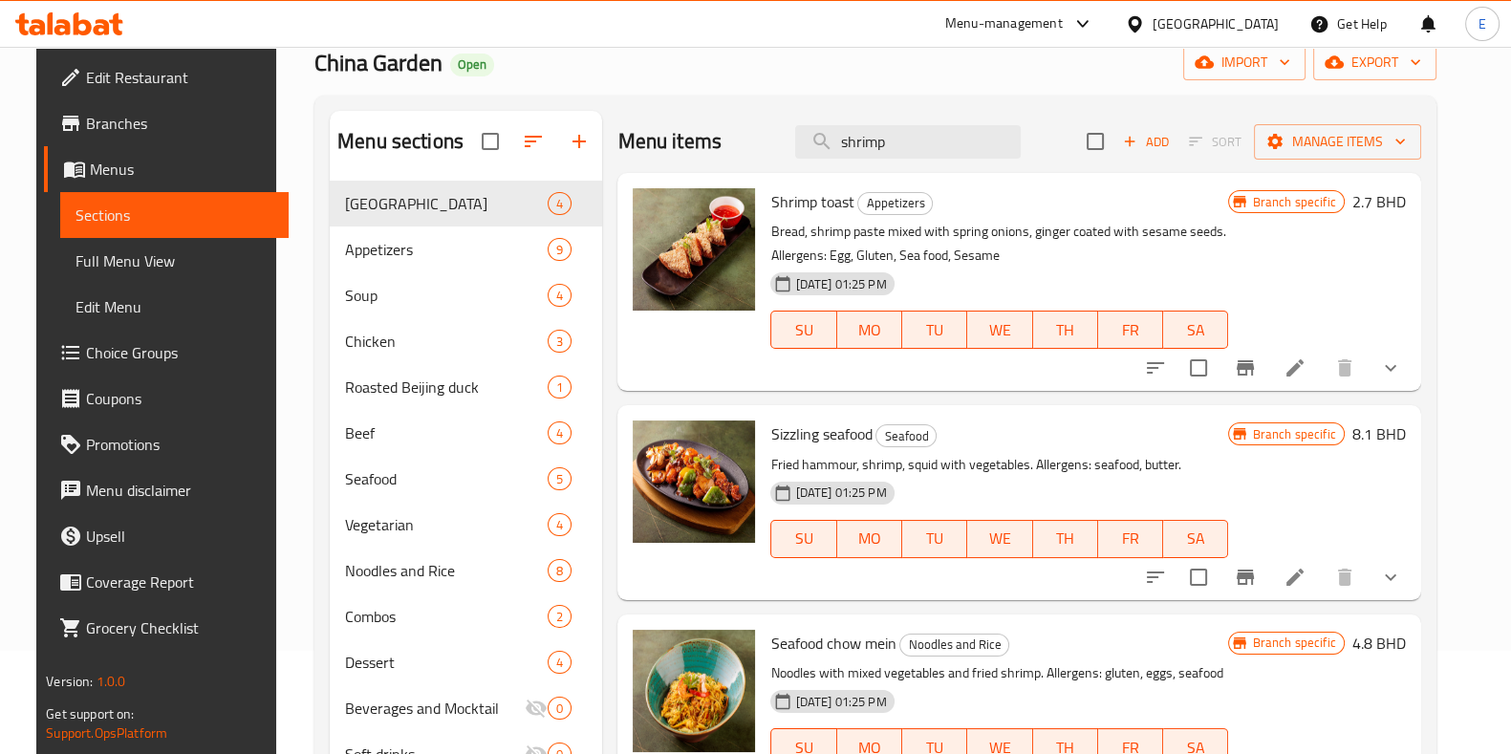
drag, startPoint x: 910, startPoint y: 141, endPoint x: 749, endPoint y: 155, distance: 161.1
click at [750, 156] on div "Menu items shrimp Add Sort Manage items" at bounding box center [1018, 142] width 803 height 62
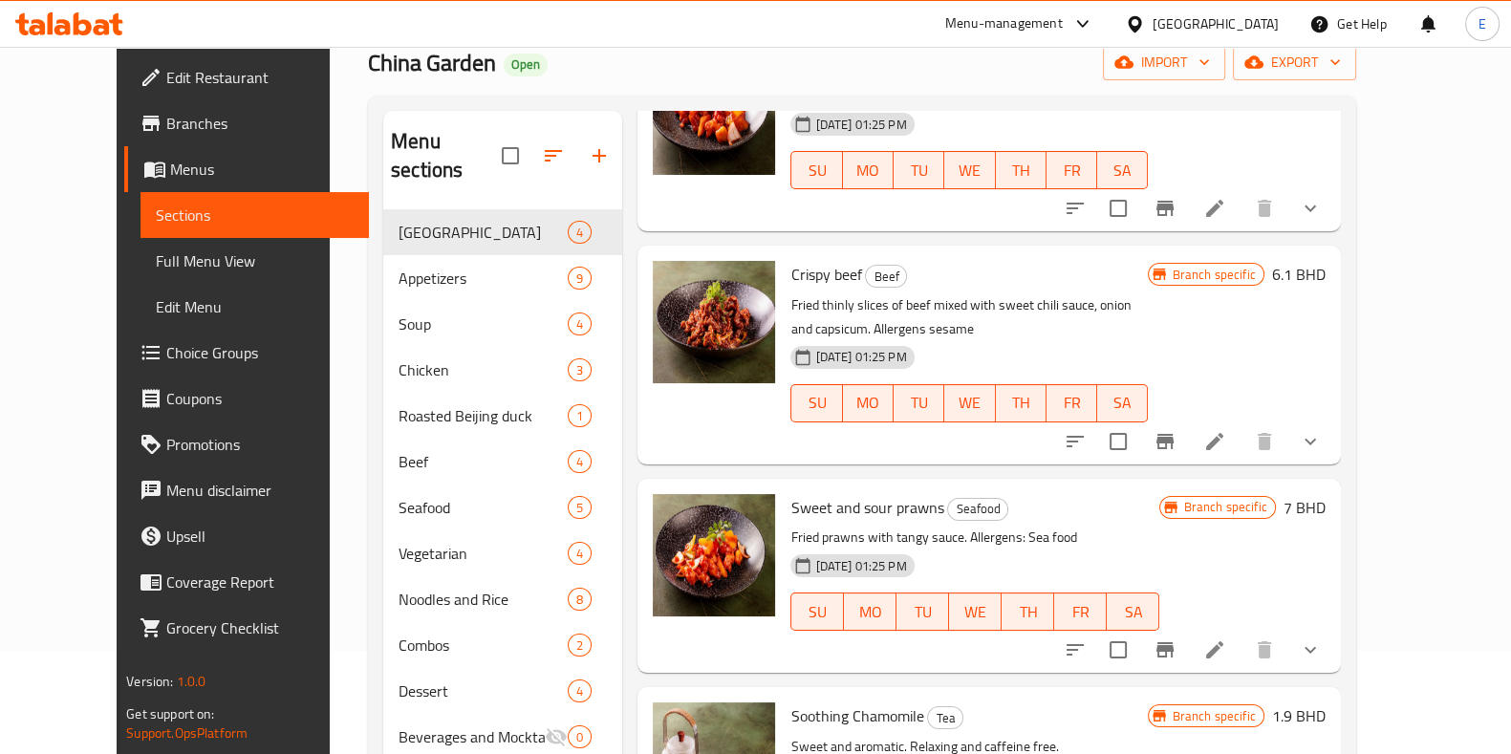
scroll to position [583, 0]
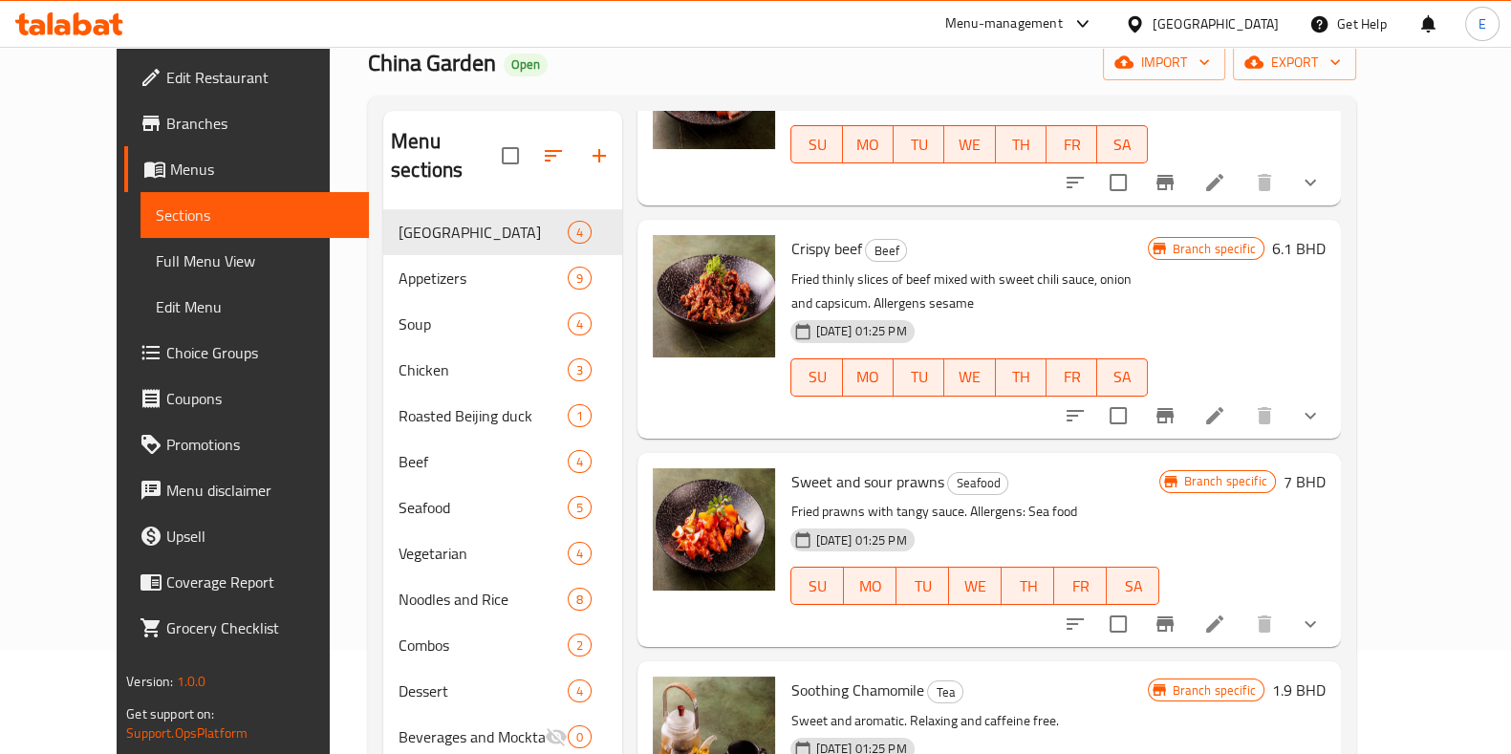
type input "sweet"
drag, startPoint x: 762, startPoint y: 471, endPoint x: 911, endPoint y: 485, distance: 149.7
click at [911, 485] on span "Sweet and sour prawns" at bounding box center [866, 481] width 153 height 29
copy span "Sweet and sour prawns"
drag, startPoint x: 166, startPoint y: 440, endPoint x: 333, endPoint y: 78, distance: 397.7
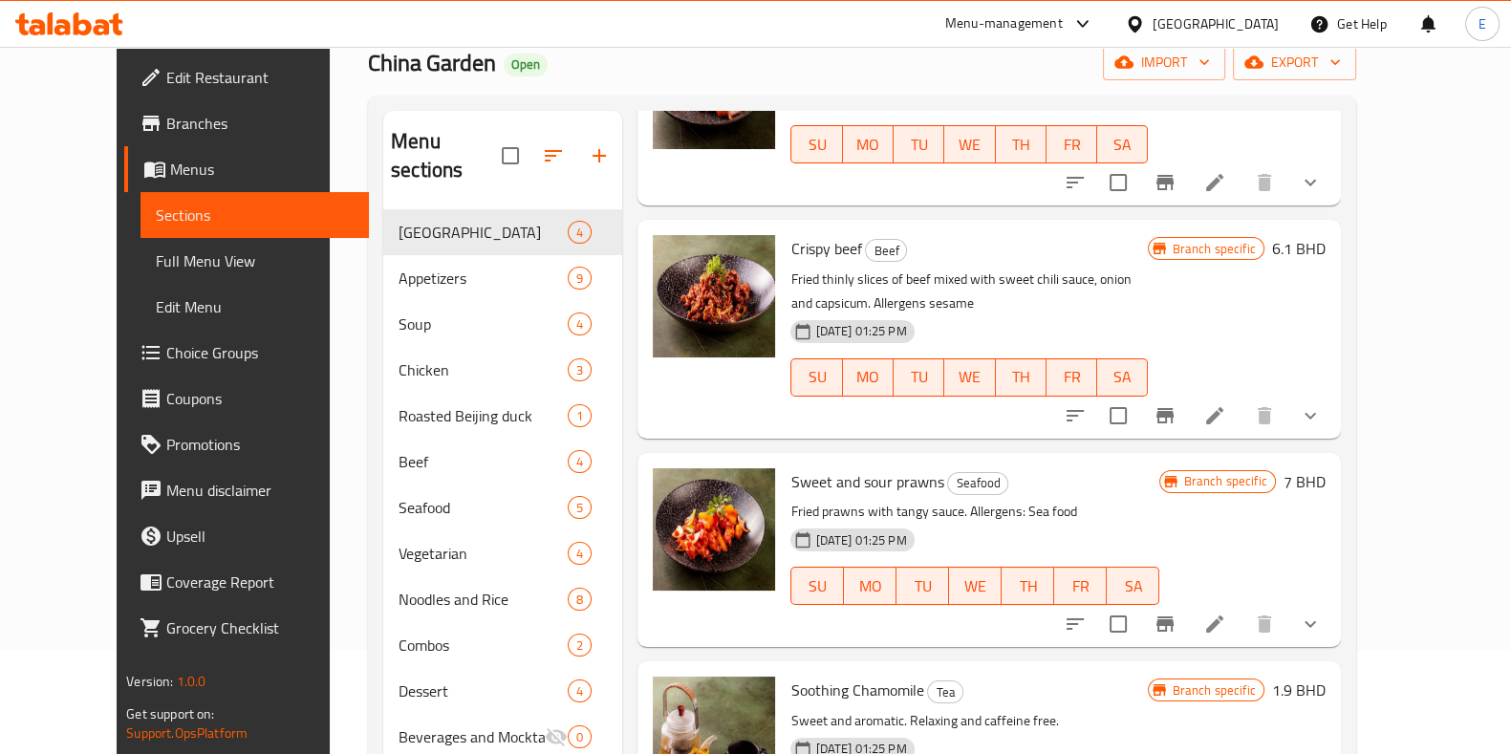
click at [368, 78] on span "China Garden" at bounding box center [432, 62] width 128 height 43
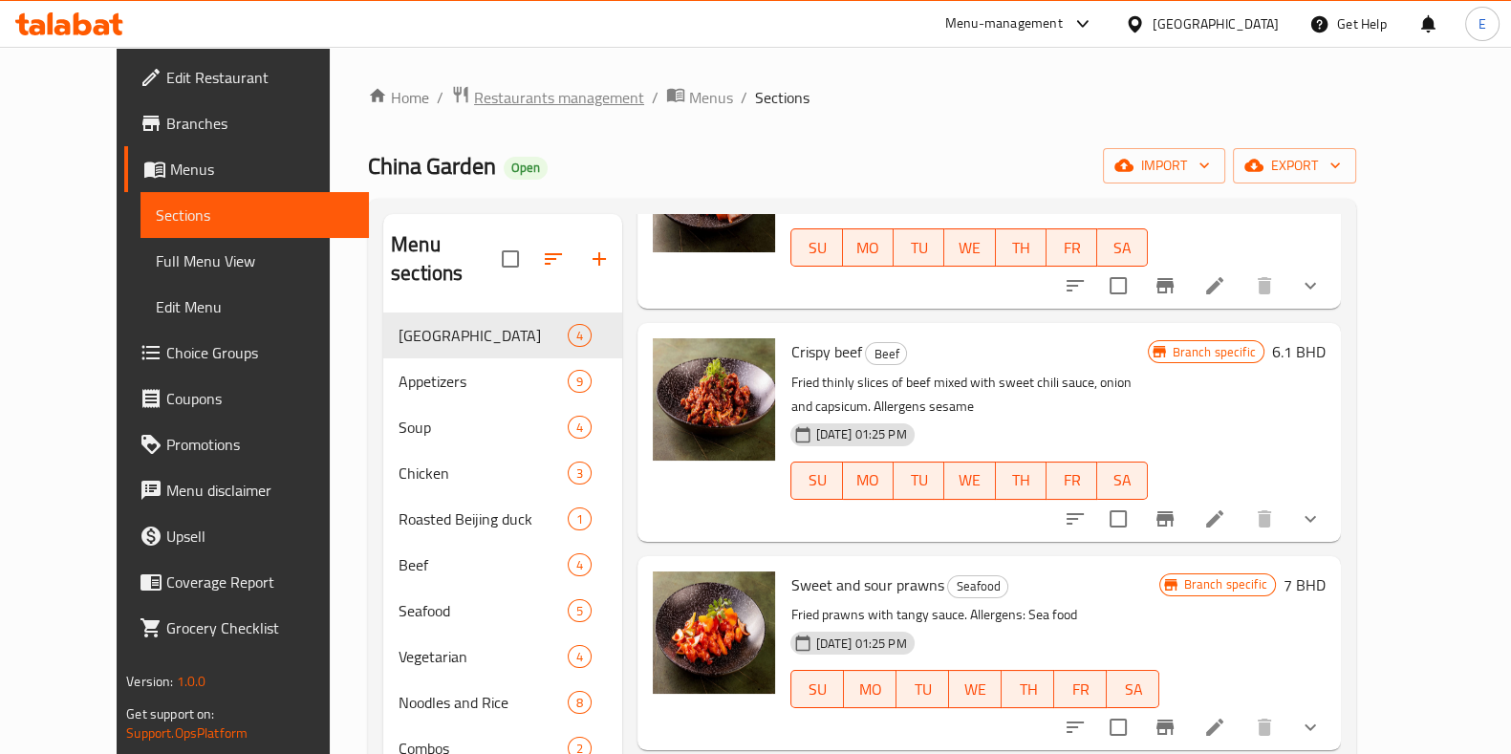
click at [474, 97] on span "Restaurants management" at bounding box center [559, 97] width 170 height 23
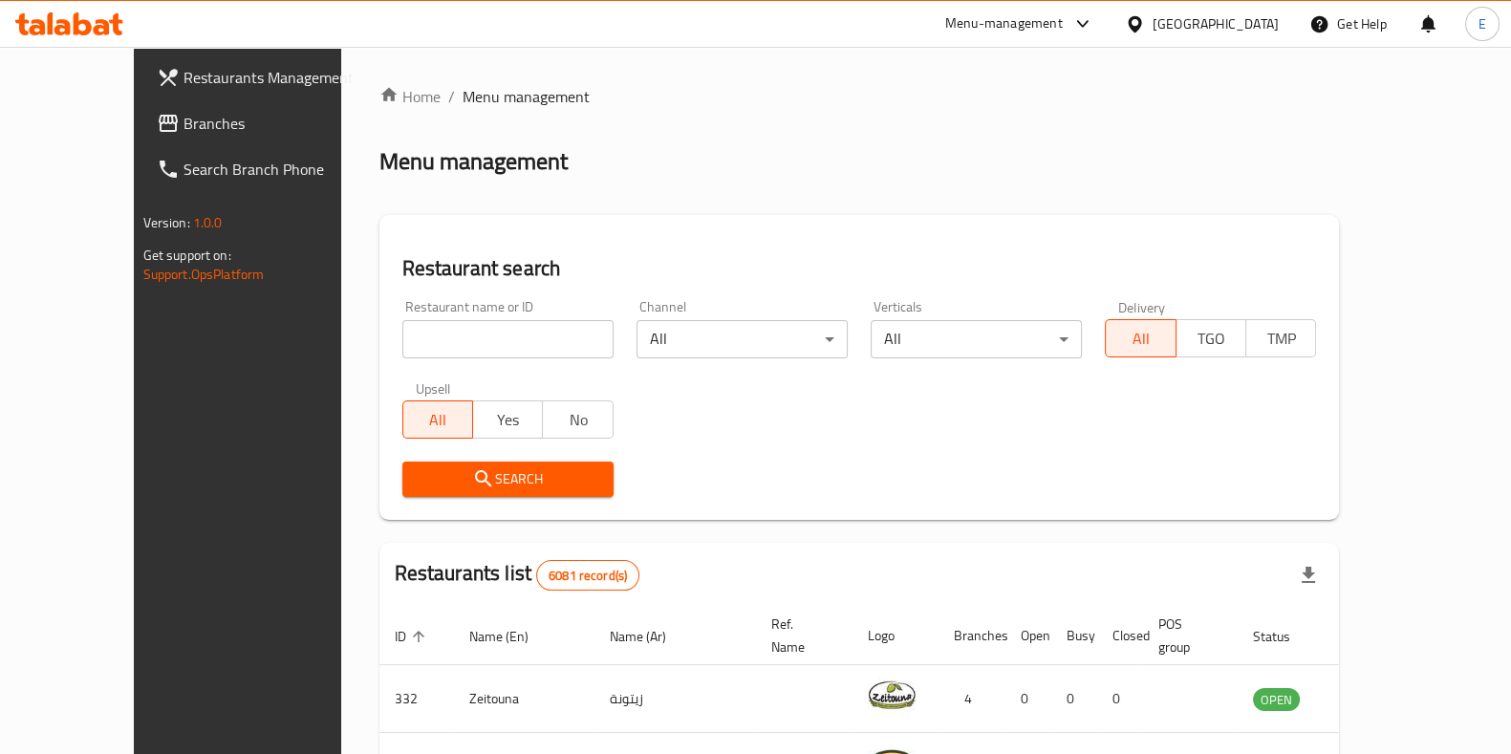
drag, startPoint x: 270, startPoint y: 537, endPoint x: 283, endPoint y: 676, distance: 139.1
click at [341, 676] on div "Home / Menu management Menu management Restaurant search Restaurant name or ID …" at bounding box center [859, 697] width 1037 height 1300
